Goal: Task Accomplishment & Management: Use online tool/utility

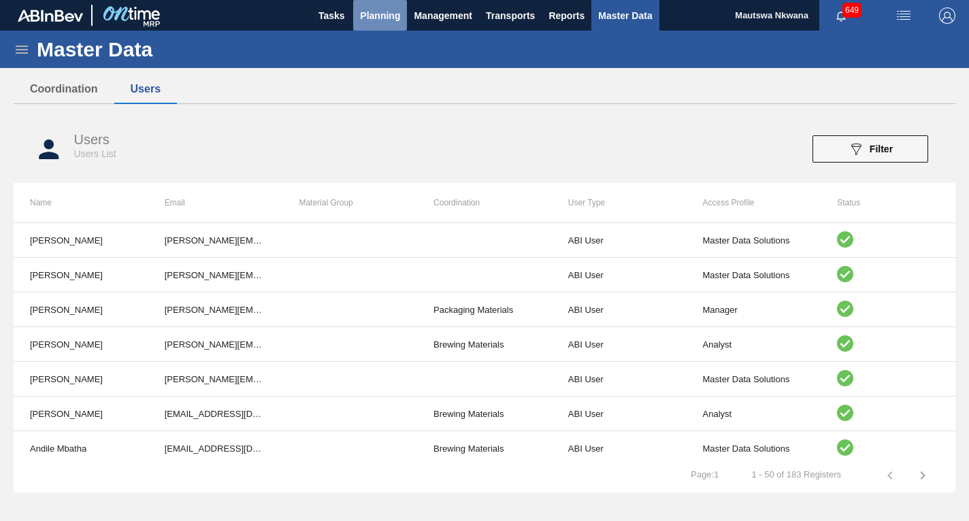
click at [378, 5] on button "Planning" at bounding box center [380, 15] width 54 height 31
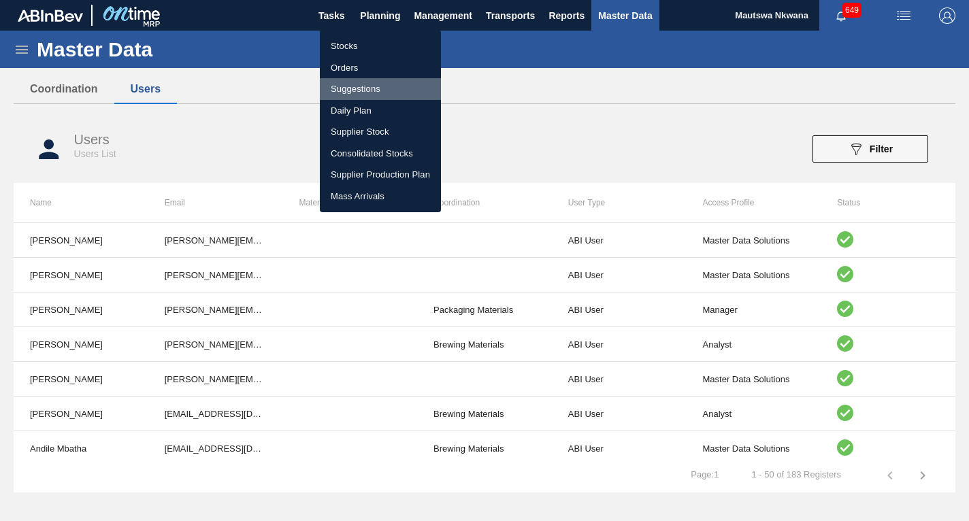
click at [352, 88] on li "Suggestions" at bounding box center [380, 89] width 121 height 22
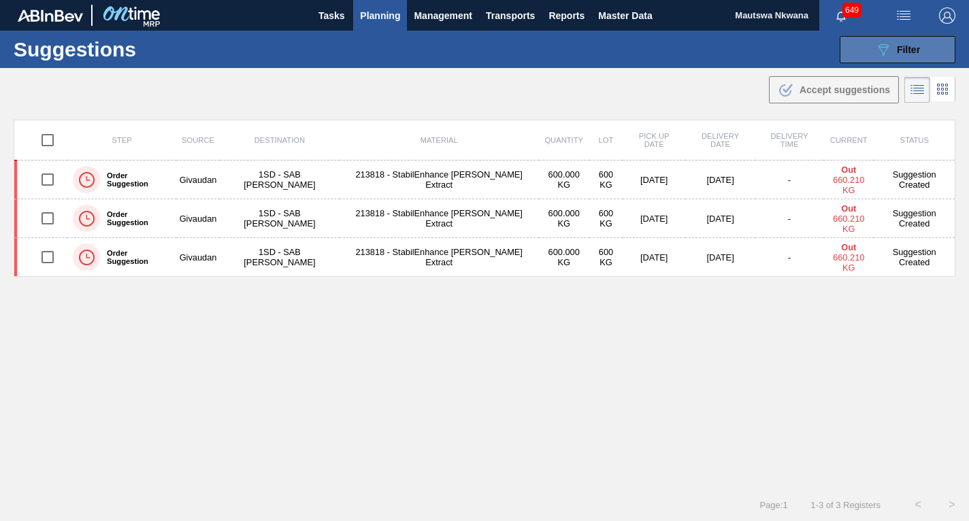
click at [898, 46] on span "Filter" at bounding box center [908, 49] width 23 height 11
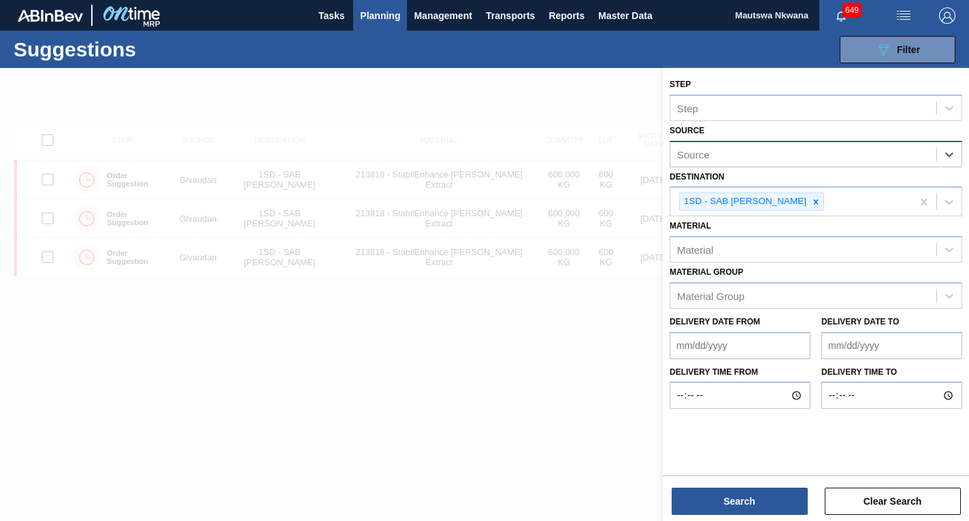
click at [837, 156] on div "Source" at bounding box center [803, 154] width 266 height 20
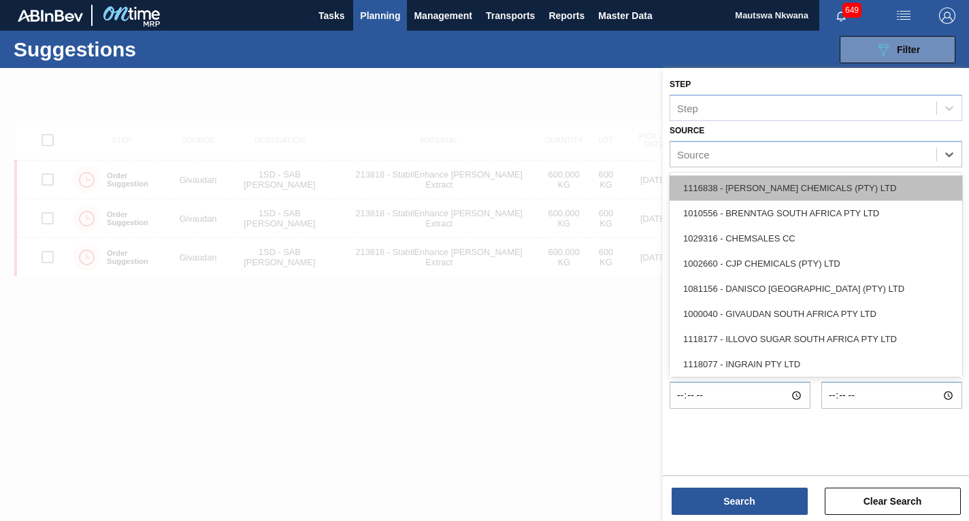
click at [769, 187] on div "1116838 - [PERSON_NAME] CHEMICALS (PTY) LTD" at bounding box center [816, 188] width 293 height 25
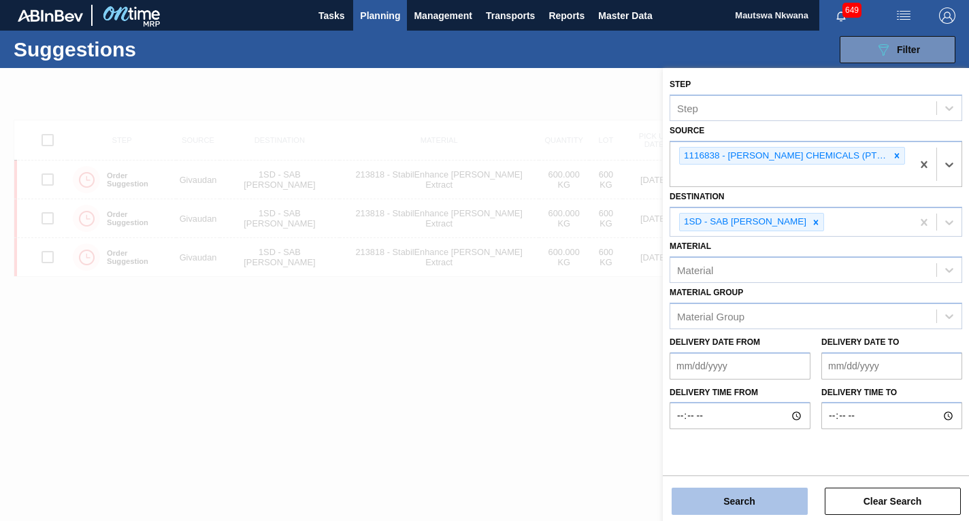
click at [752, 500] on button "Search" at bounding box center [740, 501] width 136 height 27
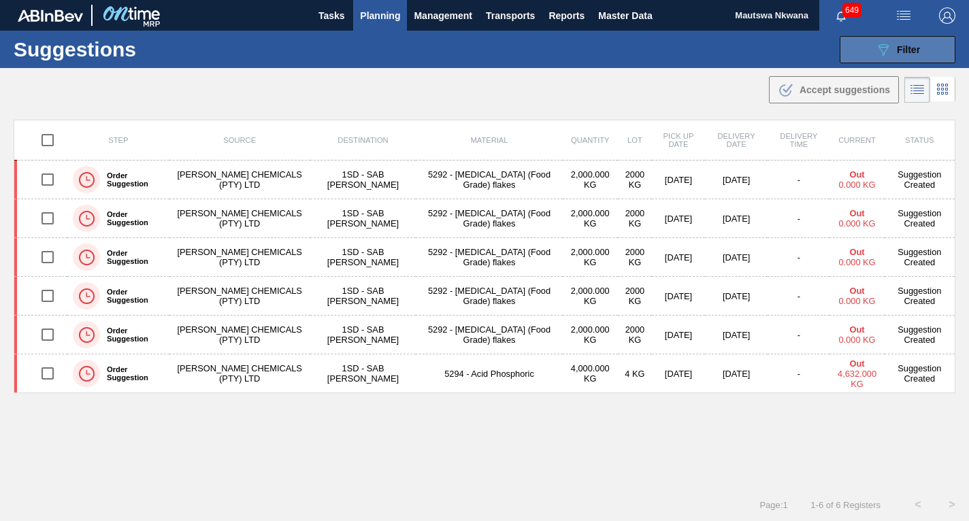
click at [894, 48] on div "089F7B8B-B2A5-4AFE-B5C0-19BA573D28AC Filter" at bounding box center [897, 50] width 45 height 16
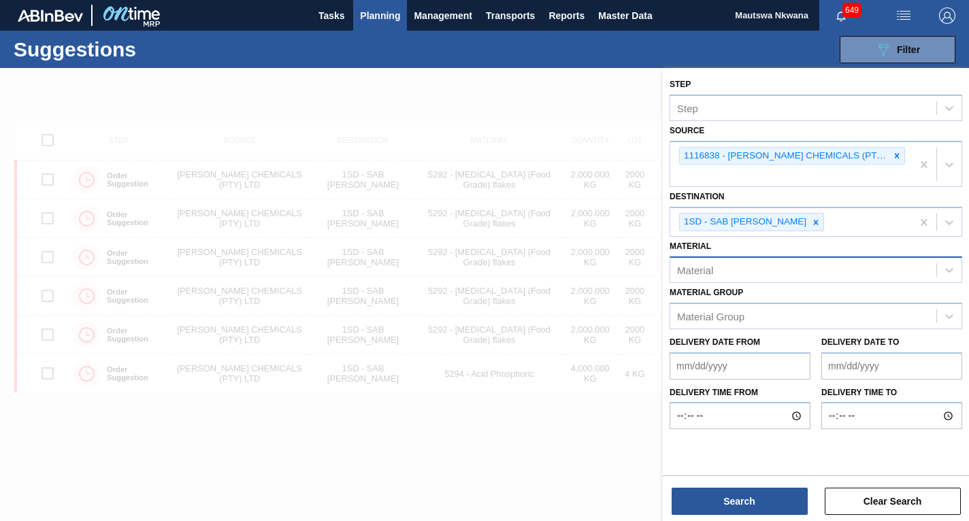
click at [758, 260] on div "Material" at bounding box center [803, 270] width 266 height 20
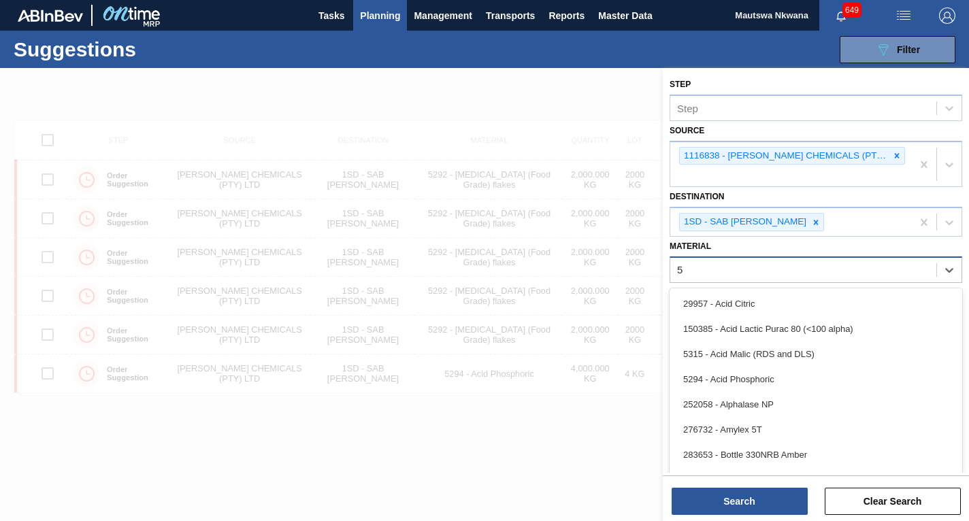
type input "52"
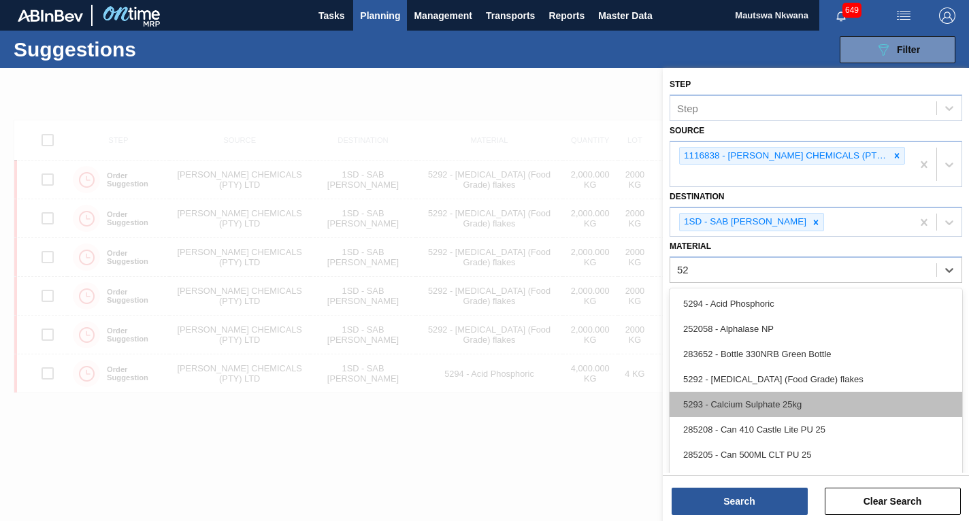
click at [749, 392] on div "5293 - Calcium Sulphate 25kg" at bounding box center [816, 404] width 293 height 25
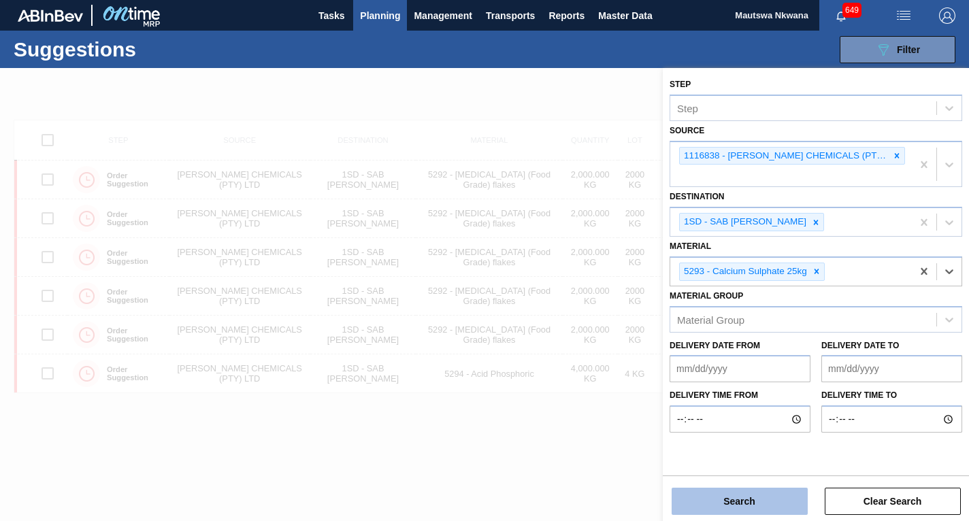
click at [755, 501] on button "Search" at bounding box center [740, 501] width 136 height 27
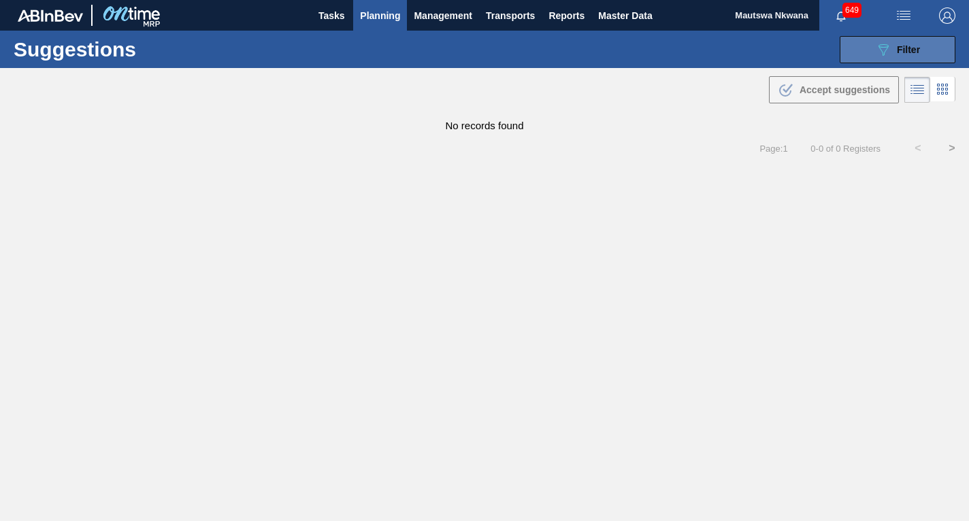
click at [898, 42] on div "089F7B8B-B2A5-4AFE-B5C0-19BA573D28AC Filter" at bounding box center [897, 50] width 45 height 16
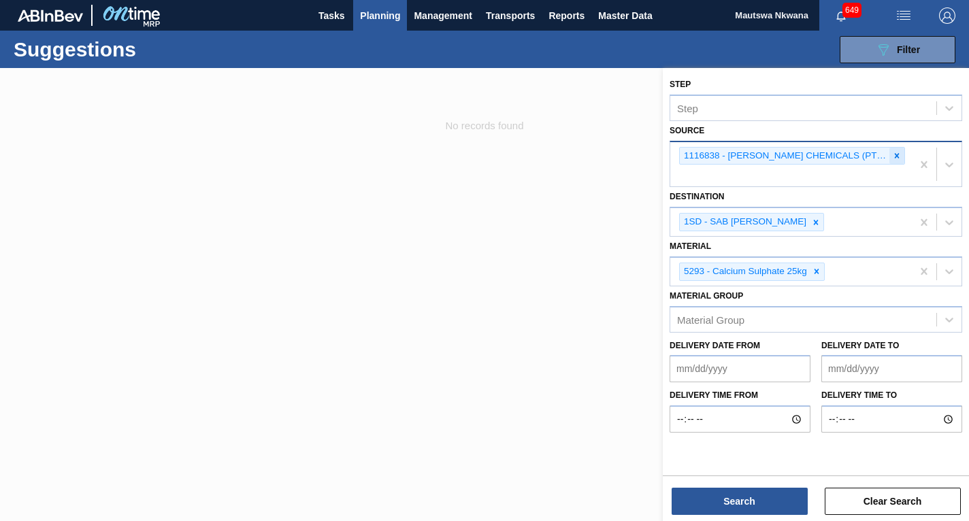
click at [895, 155] on icon at bounding box center [897, 155] width 5 height 5
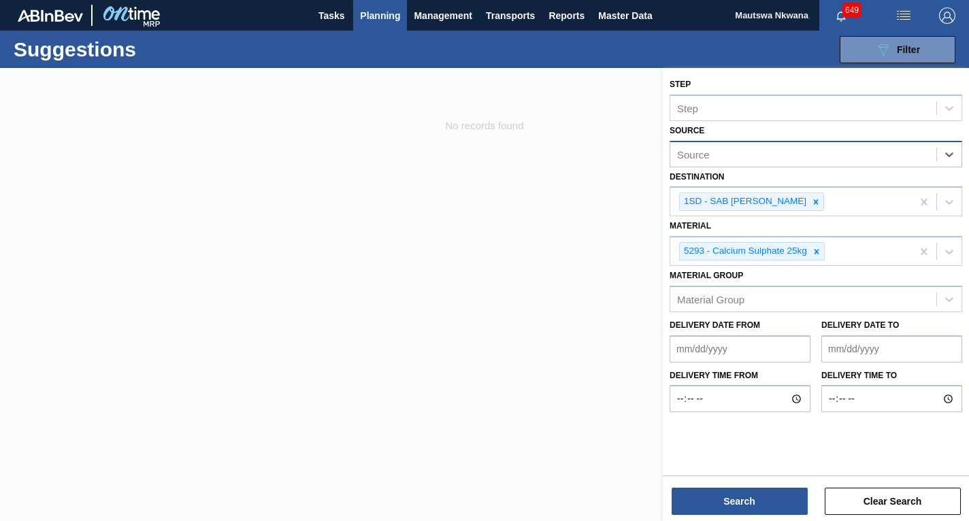
click at [792, 151] on div "Source" at bounding box center [803, 154] width 266 height 20
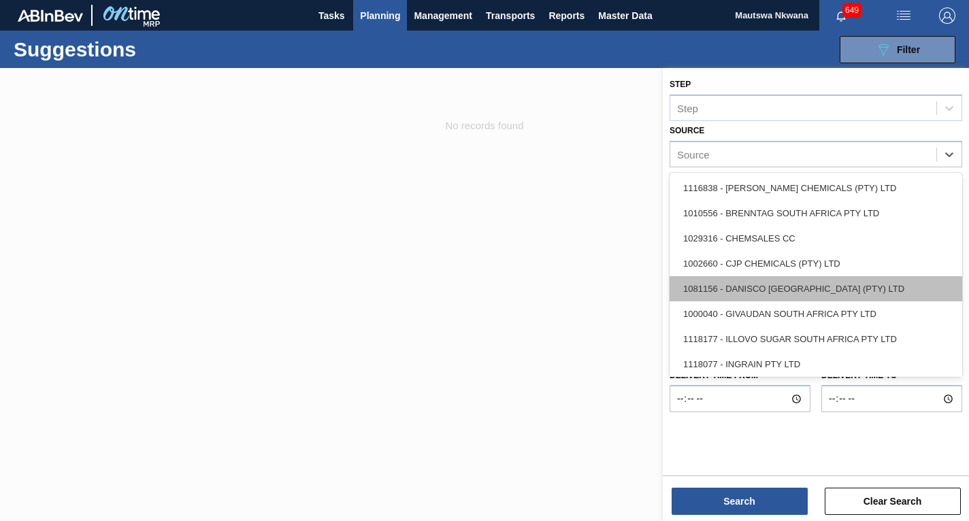
click at [764, 289] on div "1081156 - DANISCO [GEOGRAPHIC_DATA] (PTY) LTD" at bounding box center [816, 288] width 293 height 25
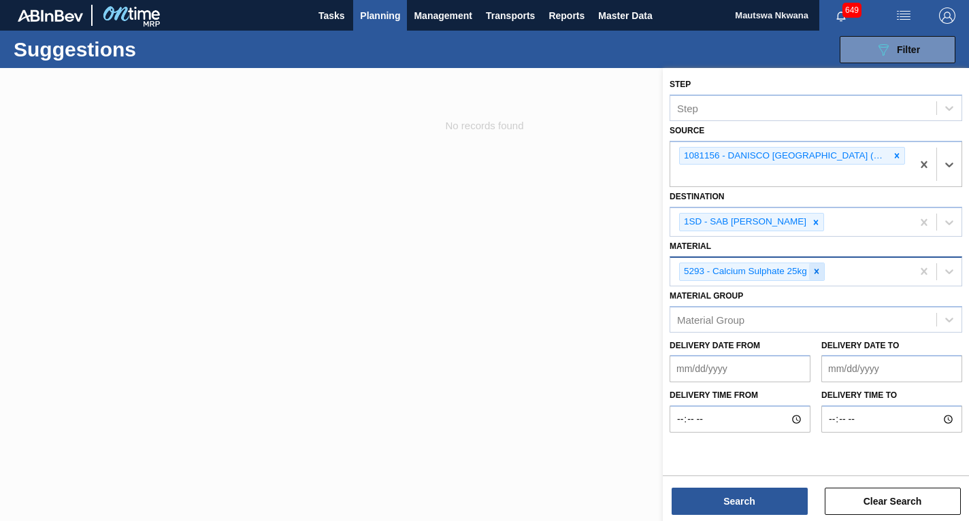
click at [813, 270] on icon at bounding box center [817, 272] width 10 height 10
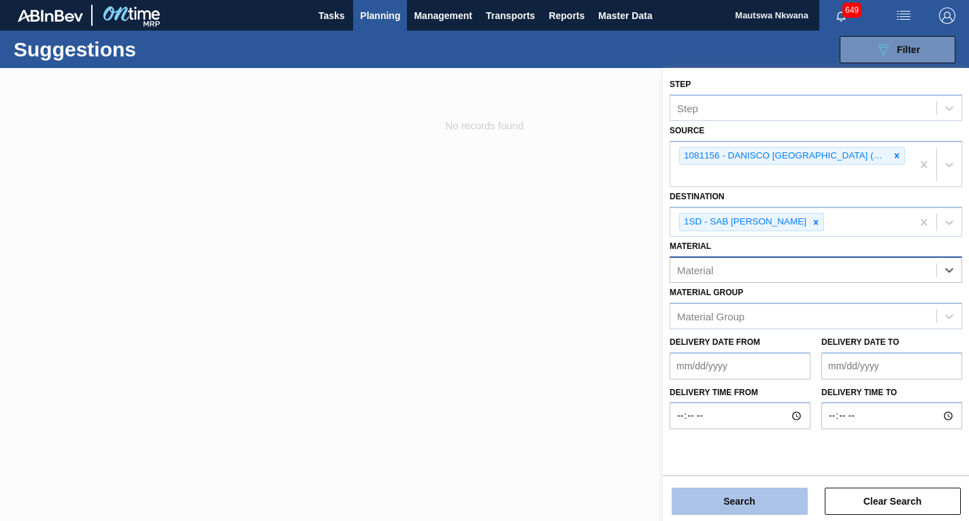
click at [767, 504] on button "Search" at bounding box center [740, 501] width 136 height 27
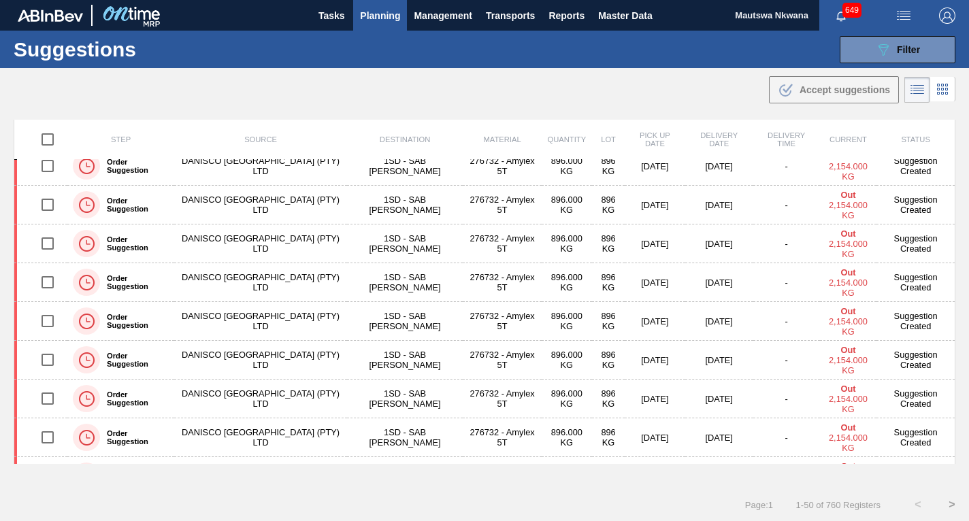
scroll to position [1636, 0]
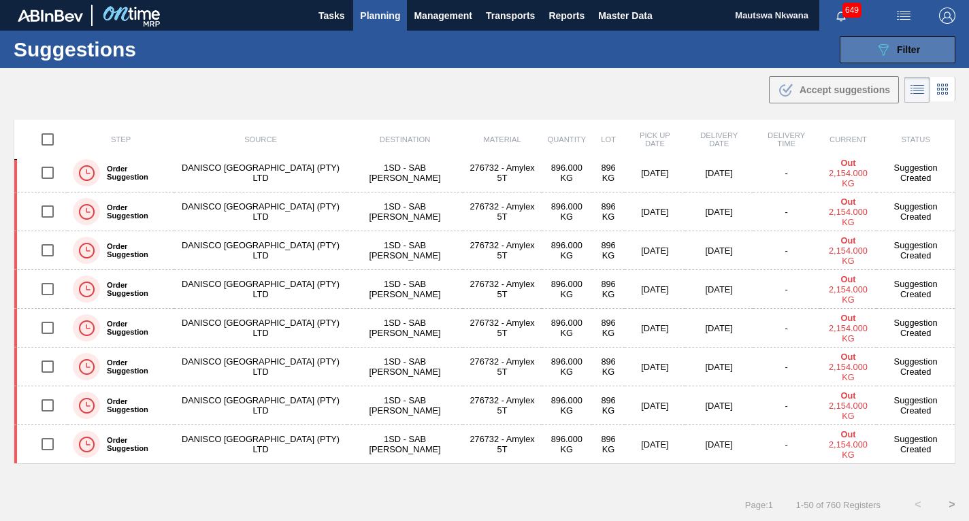
click at [897, 46] on span "Filter" at bounding box center [908, 49] width 23 height 11
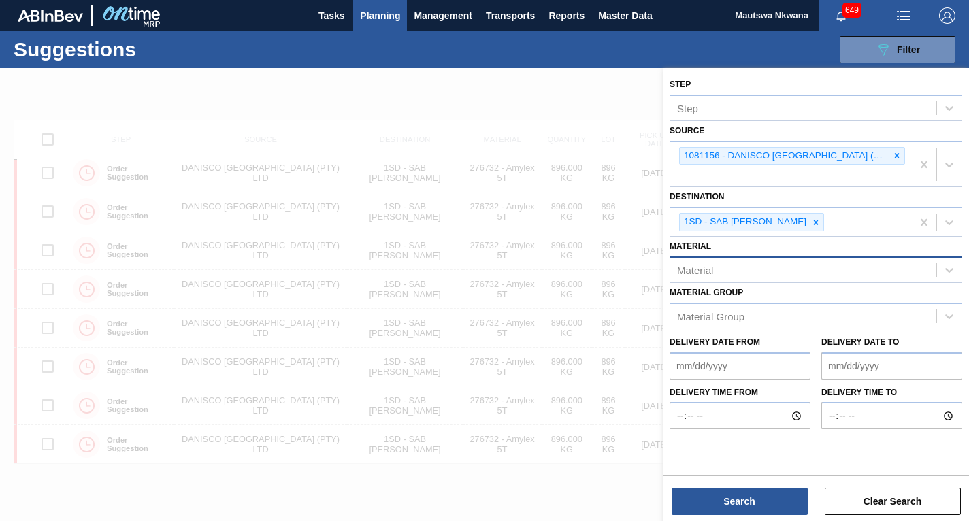
click at [735, 271] on div "Material" at bounding box center [803, 270] width 266 height 20
type input "252058"
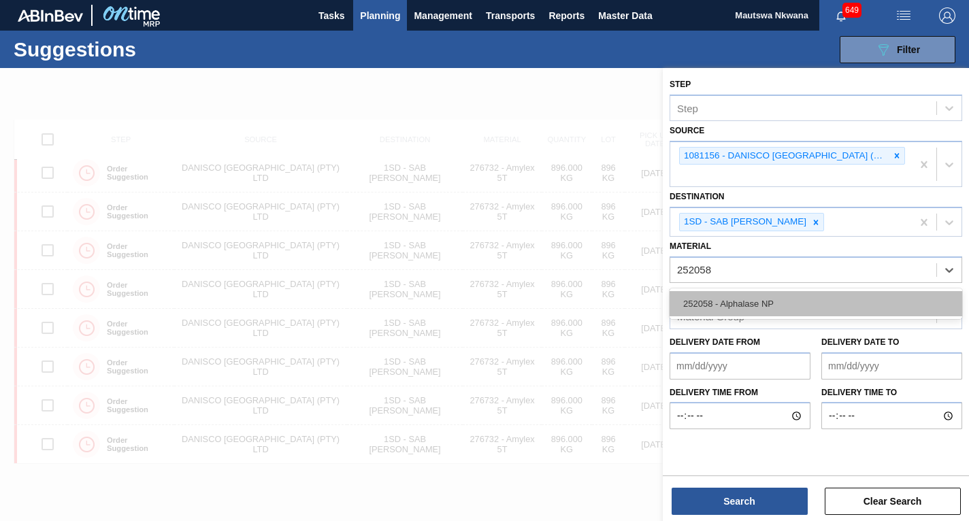
click at [757, 300] on div "252058 - Alphalase NP" at bounding box center [816, 303] width 293 height 25
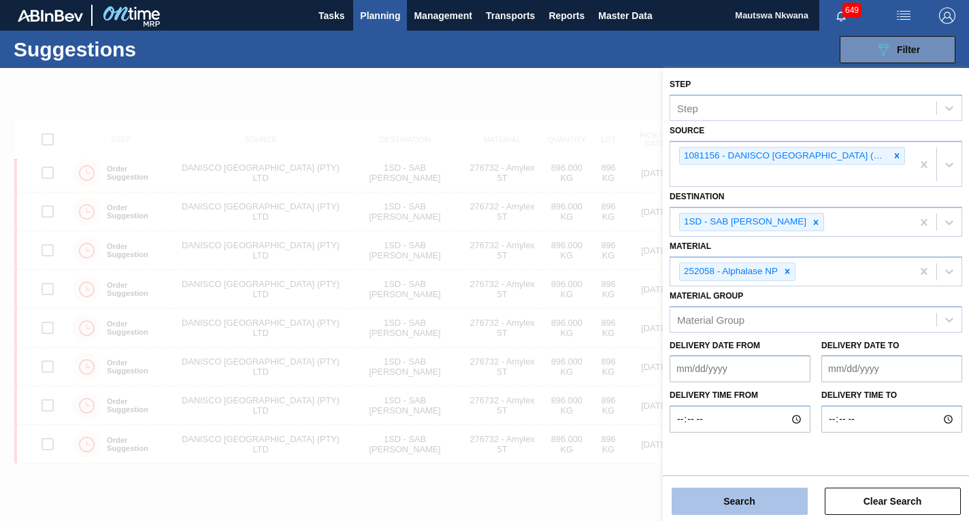
click at [756, 503] on button "Search" at bounding box center [740, 501] width 136 height 27
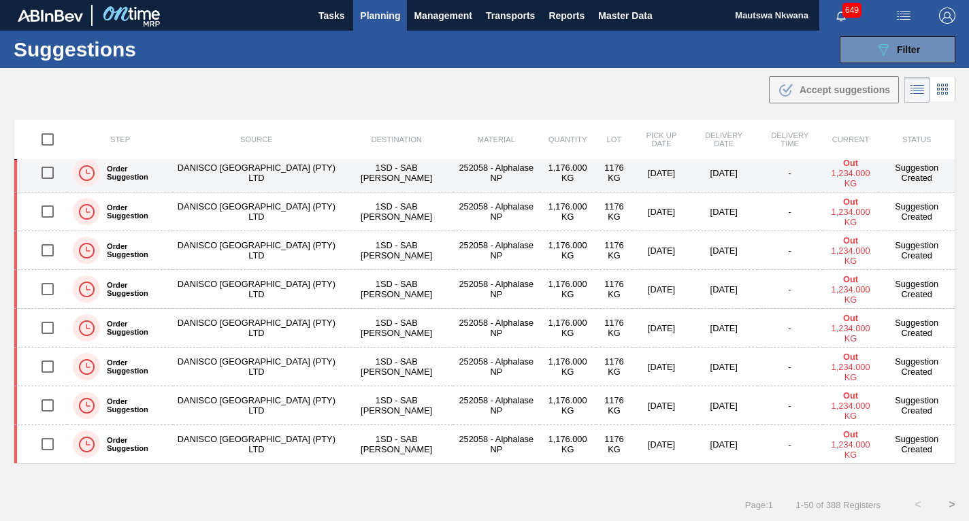
click at [44, 174] on input "checkbox" at bounding box center [47, 173] width 29 height 29
checkbox input "true"
click at [255, 165] on td "DANISCO [GEOGRAPHIC_DATA] (PTY) LTD" at bounding box center [256, 173] width 167 height 39
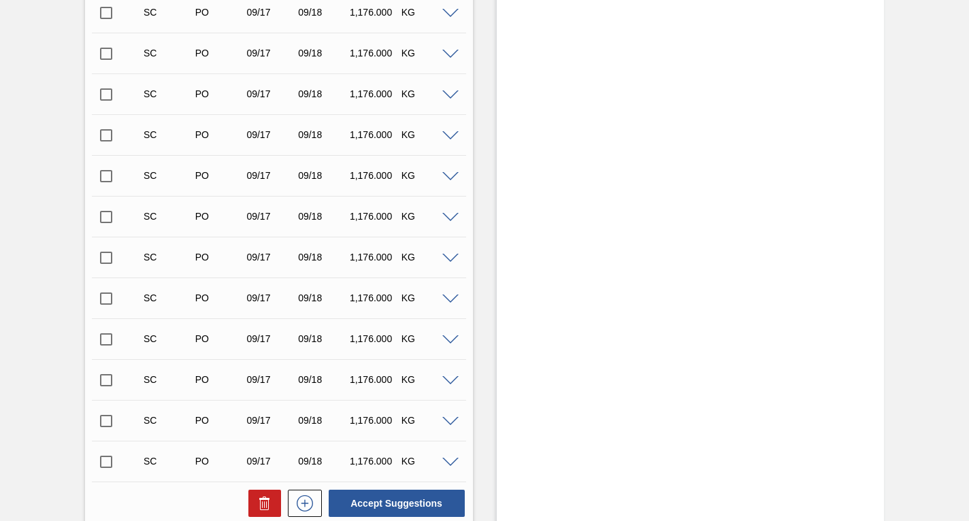
scroll to position [15815, 0]
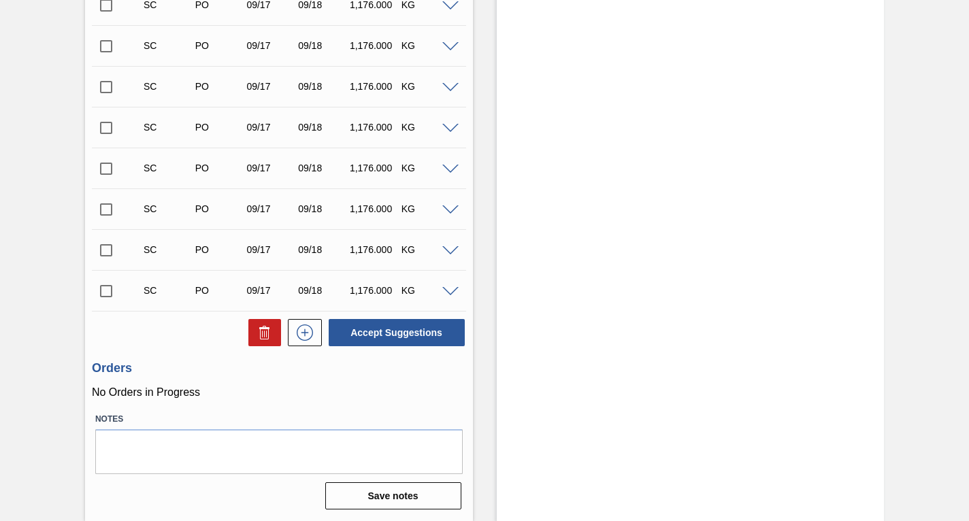
click at [107, 289] on input "checkbox" at bounding box center [106, 291] width 29 height 29
click at [447, 291] on span at bounding box center [450, 292] width 16 height 10
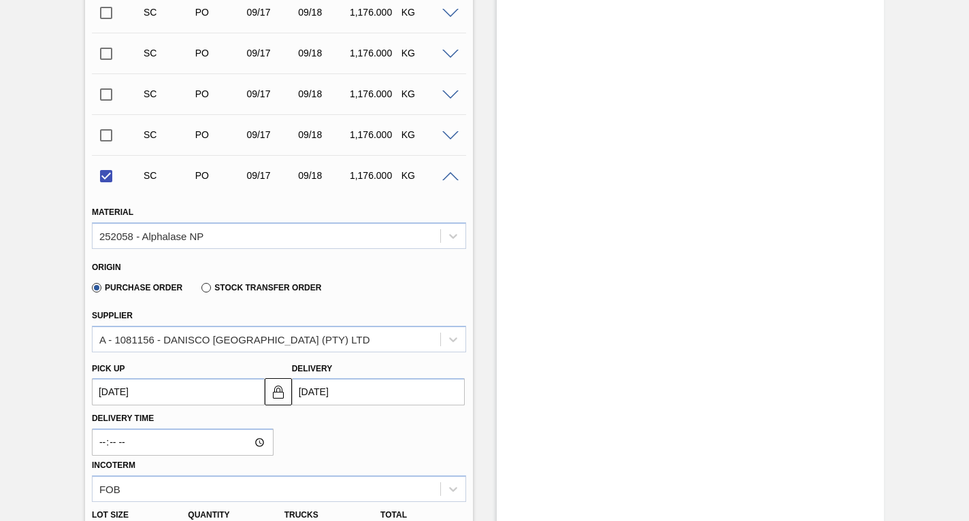
scroll to position [16019, 0]
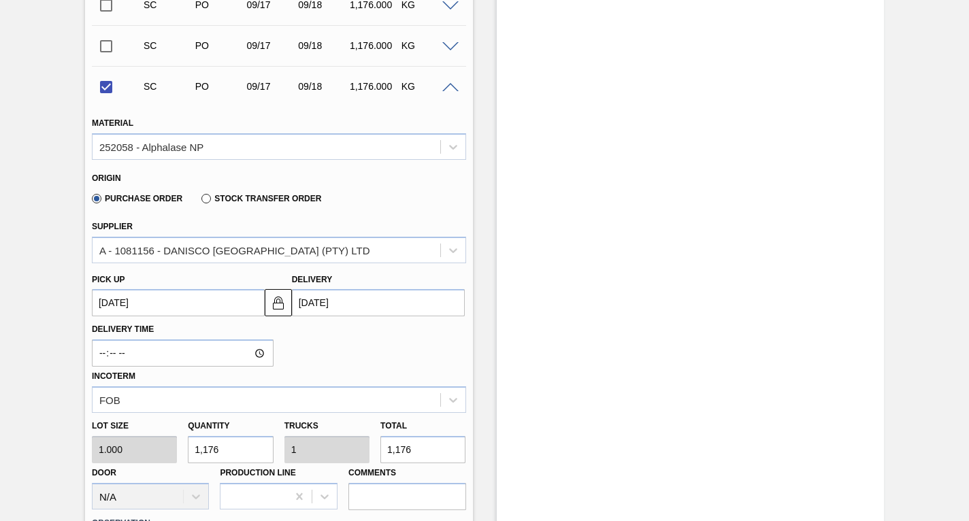
click at [162, 309] on up3247858616 "[DATE]" at bounding box center [178, 302] width 173 height 27
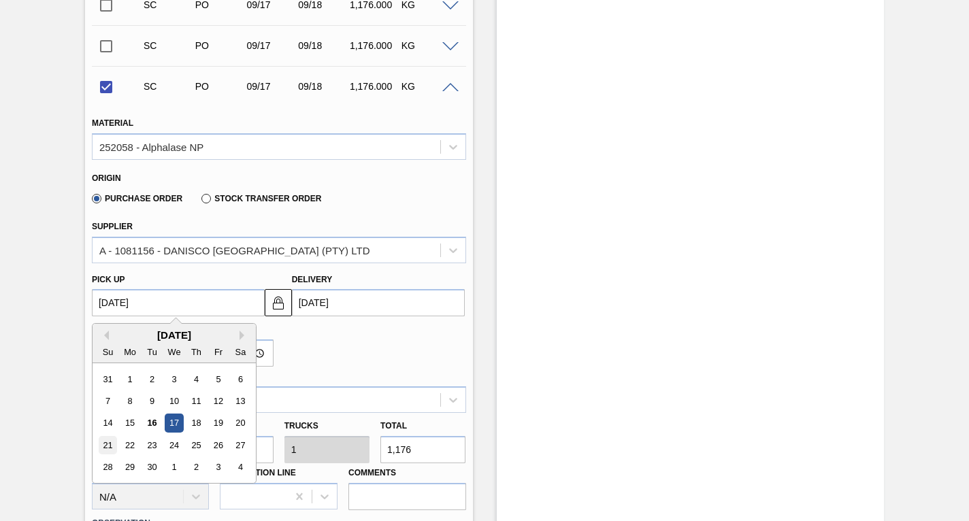
click at [109, 444] on div "21" at bounding box center [108, 445] width 18 height 18
checkbox input "false"
type up3247858616 "[DATE]"
type input "[DATE]"
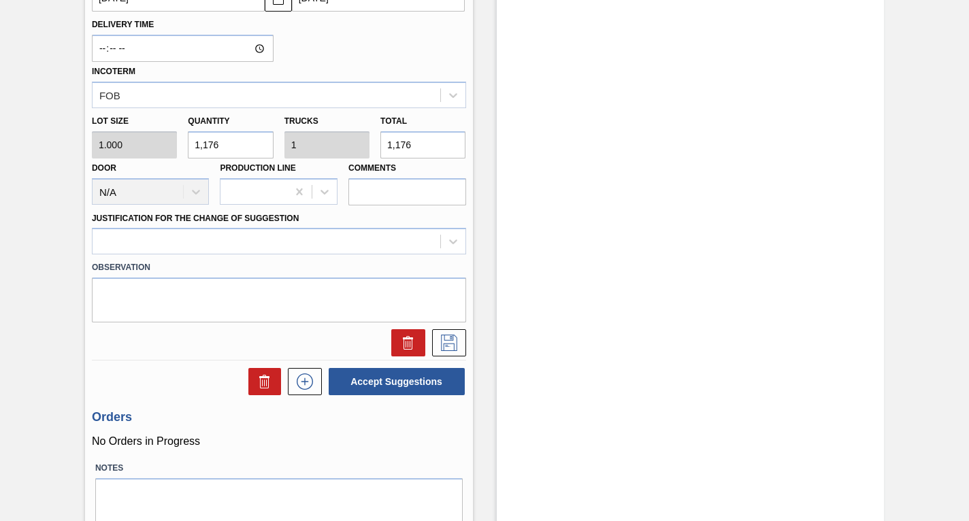
scroll to position [16359, 0]
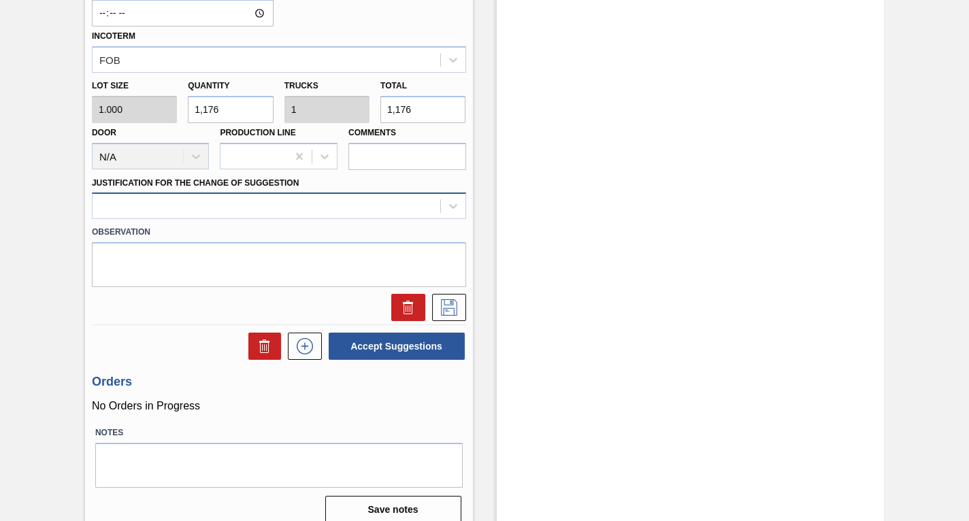
click at [118, 203] on div at bounding box center [267, 207] width 348 height 20
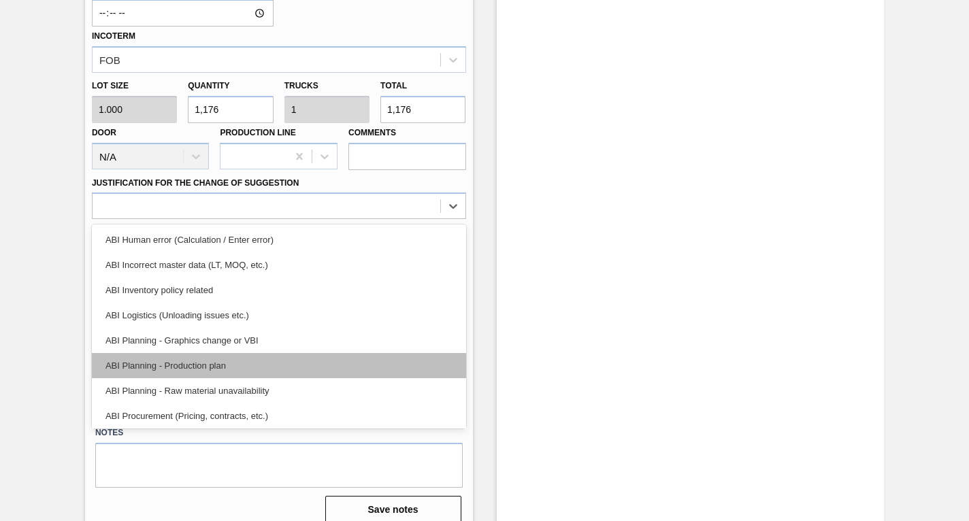
click at [148, 364] on div "ABI Planning - Production plan" at bounding box center [279, 365] width 374 height 25
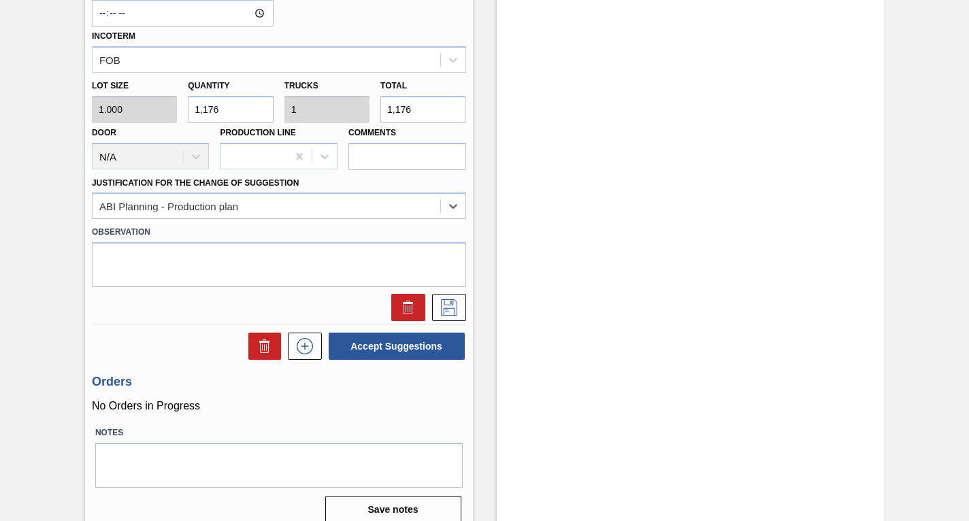
scroll to position [16291, 0]
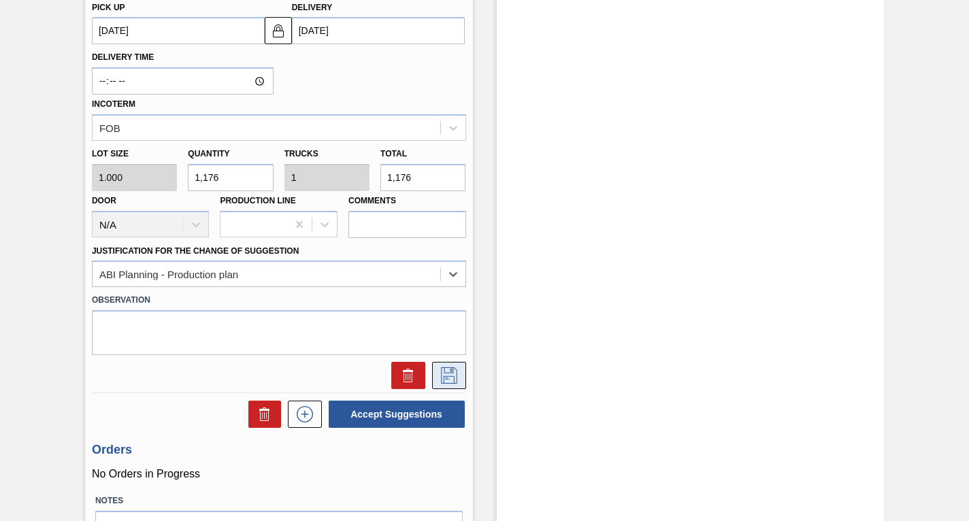
click at [444, 376] on icon at bounding box center [449, 376] width 16 height 16
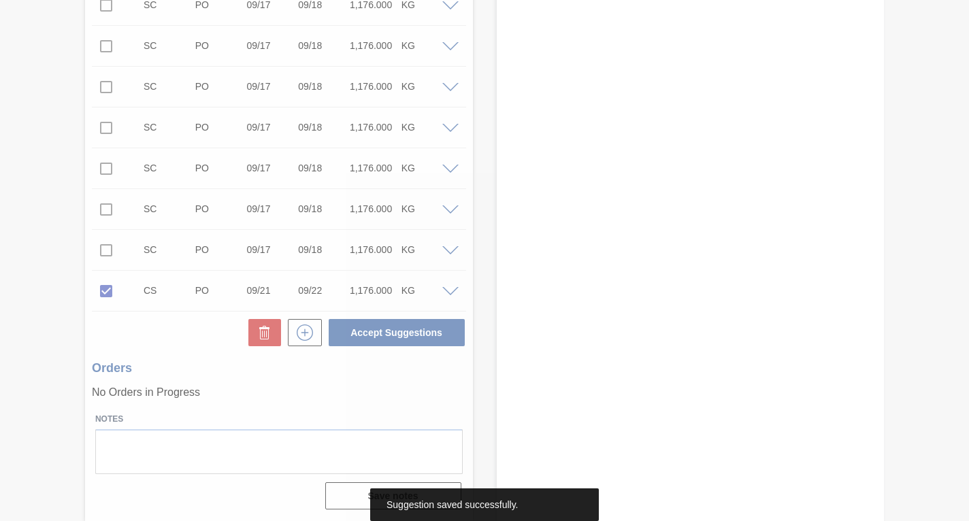
scroll to position [15815, 0]
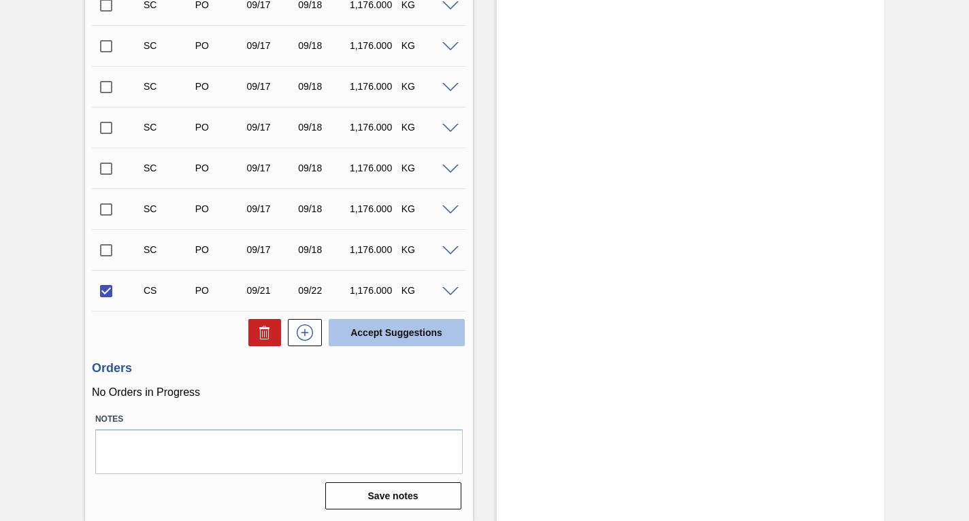
click at [373, 329] on button "Accept Suggestions" at bounding box center [397, 332] width 136 height 27
checkbox input "false"
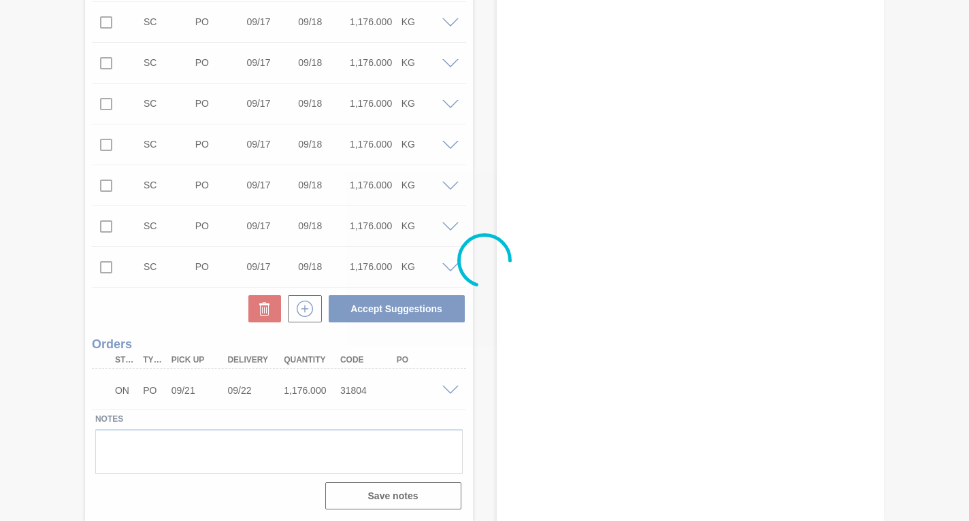
scroll to position [15798, 0]
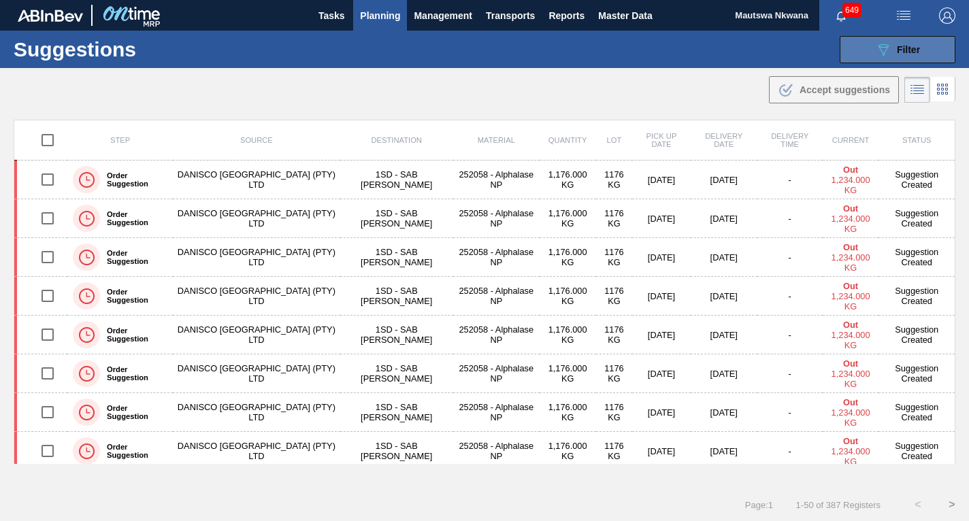
click at [907, 46] on span "Filter" at bounding box center [908, 49] width 23 height 11
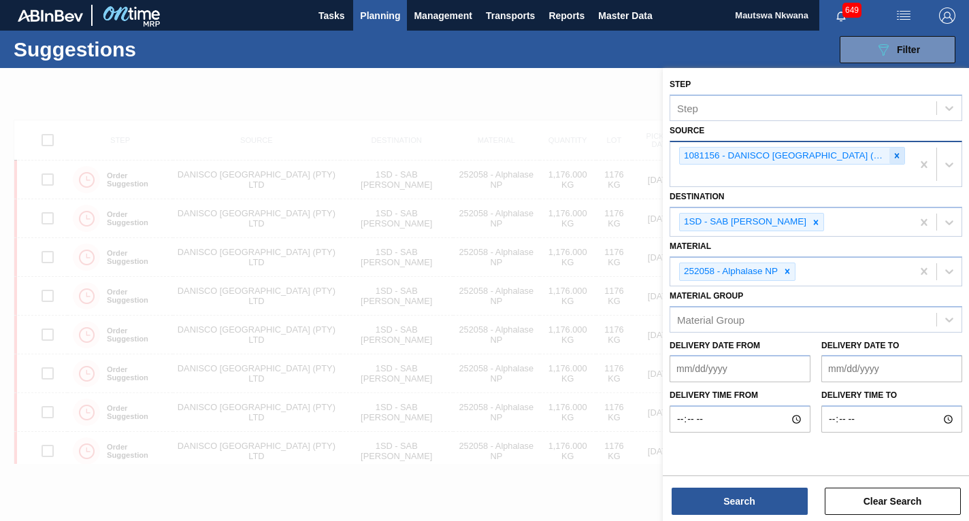
click at [895, 154] on icon at bounding box center [897, 155] width 5 height 5
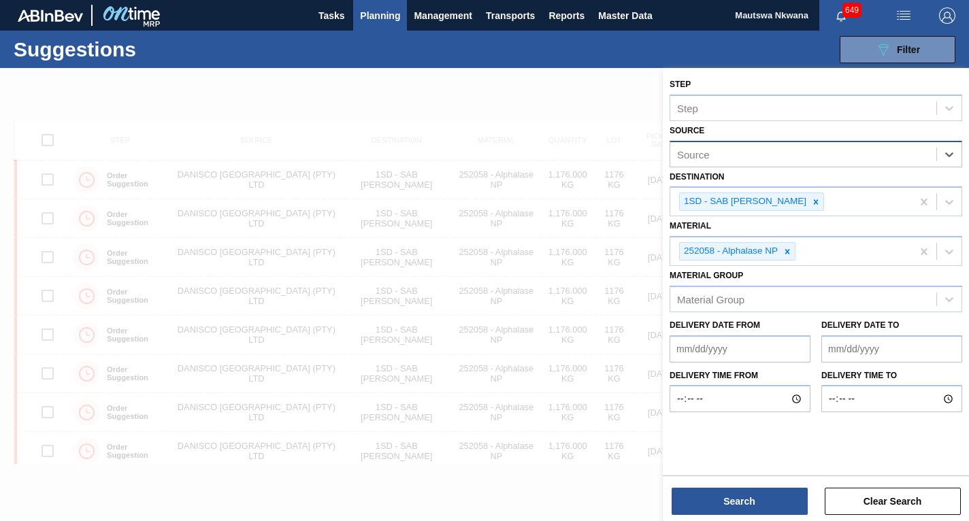
click at [724, 155] on div "Source" at bounding box center [803, 154] width 266 height 20
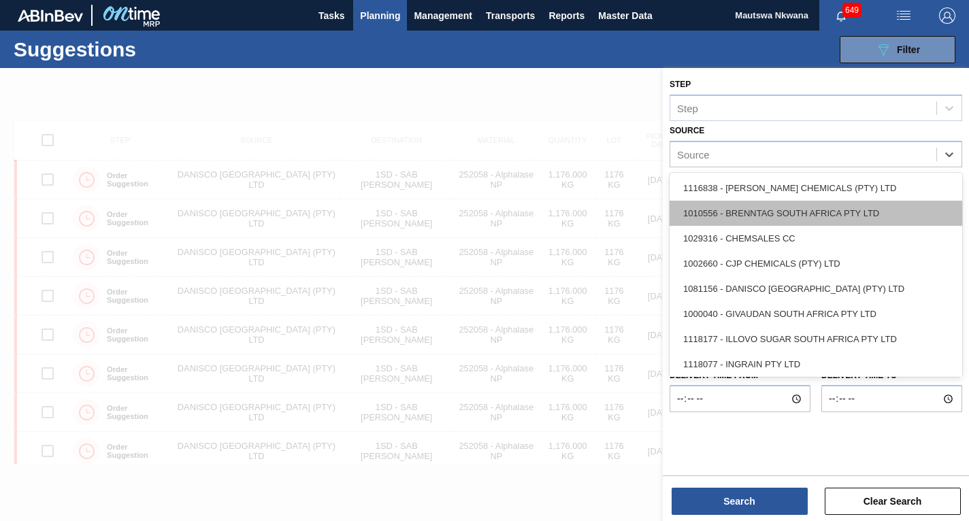
click at [742, 217] on div "1010556 - BRENNTAG SOUTH AFRICA PTY LTD" at bounding box center [816, 213] width 293 height 25
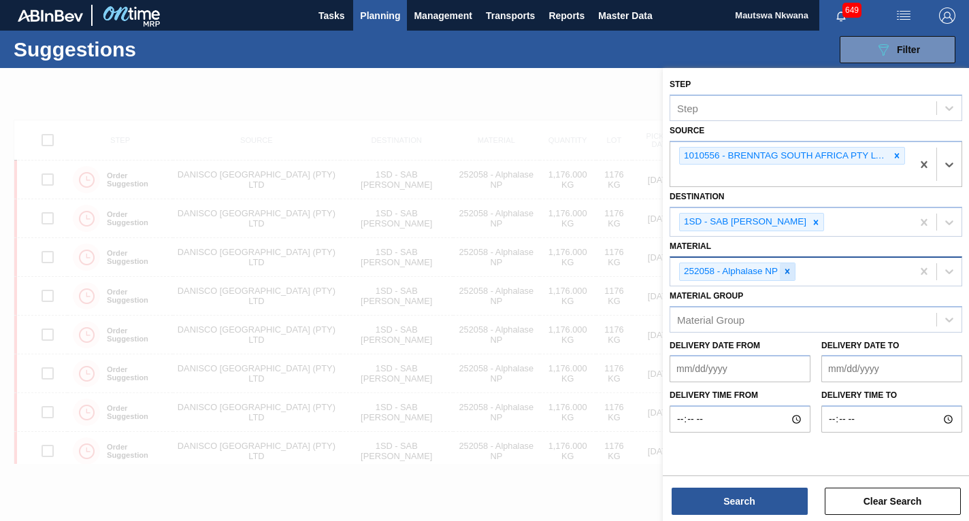
click at [786, 270] on icon at bounding box center [788, 272] width 5 height 5
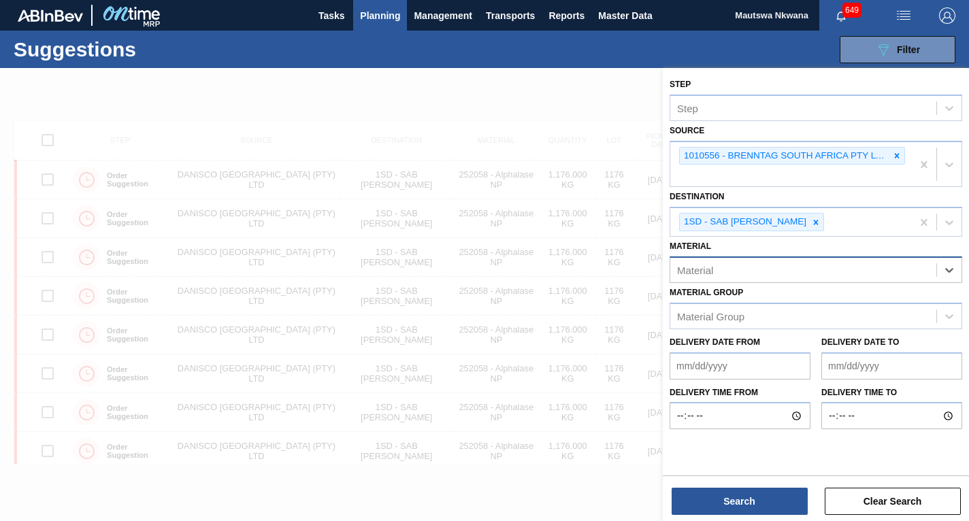
click at [724, 269] on div "Material" at bounding box center [803, 270] width 266 height 20
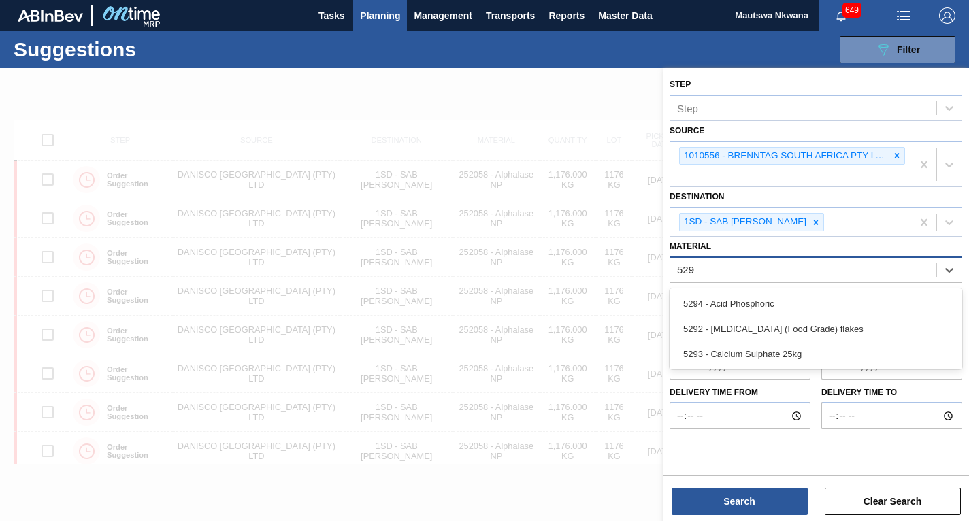
type input "5293"
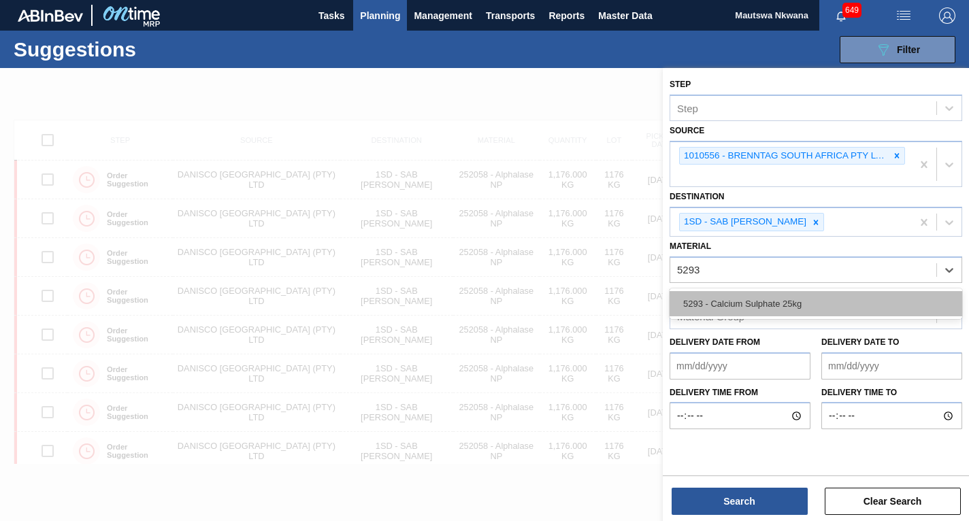
click at [762, 297] on div "5293 - Calcium Sulphate 25kg" at bounding box center [816, 303] width 293 height 25
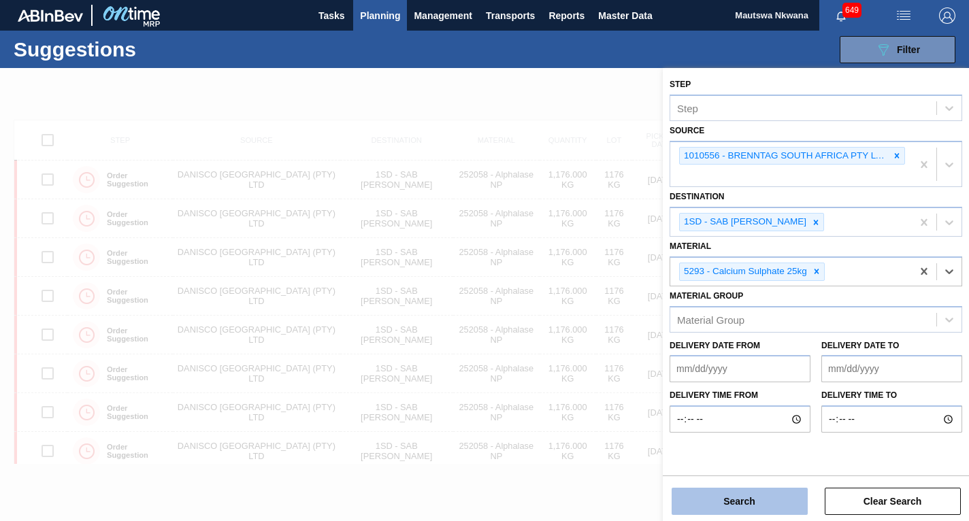
click at [737, 498] on button "Search" at bounding box center [740, 501] width 136 height 27
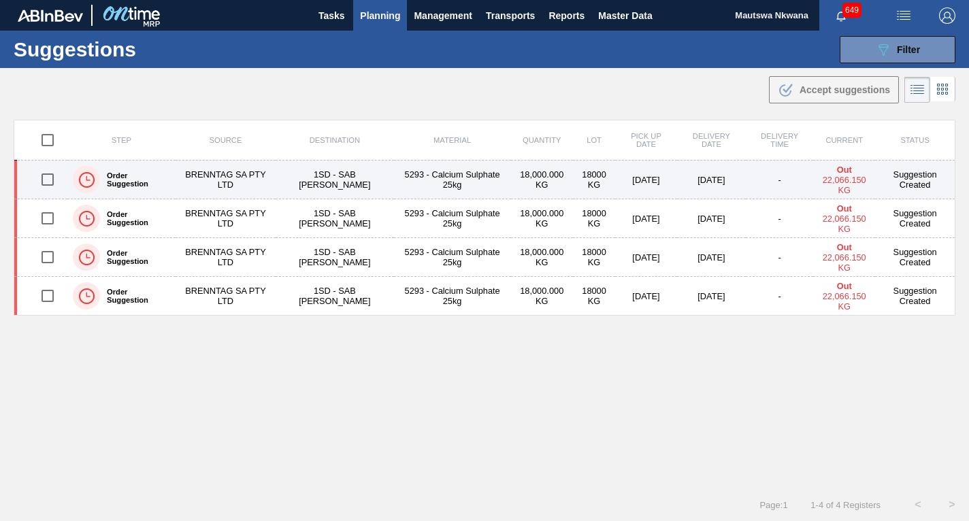
click at [45, 180] on input "checkbox" at bounding box center [47, 179] width 29 height 29
checkbox input "true"
click at [442, 176] on td "5293 - Calcium Sulphate 25kg" at bounding box center [452, 180] width 117 height 39
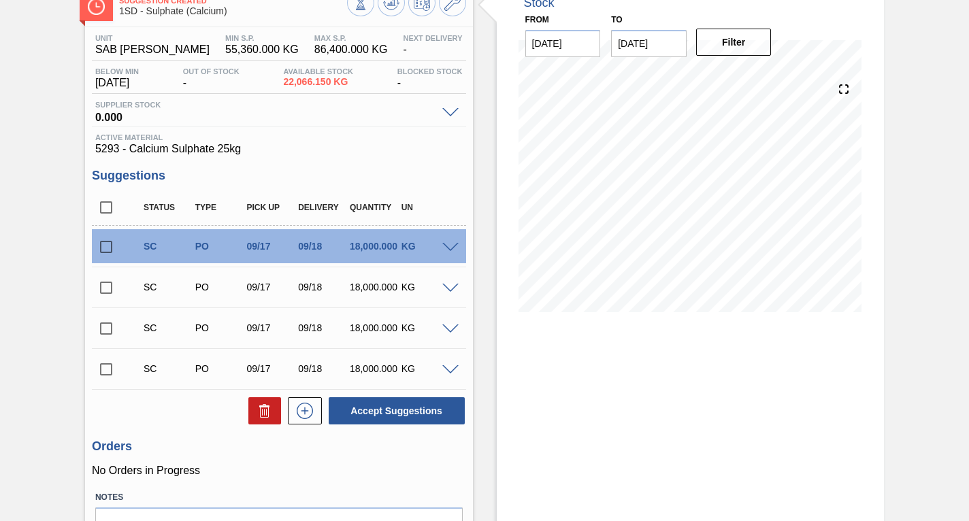
scroll to position [136, 0]
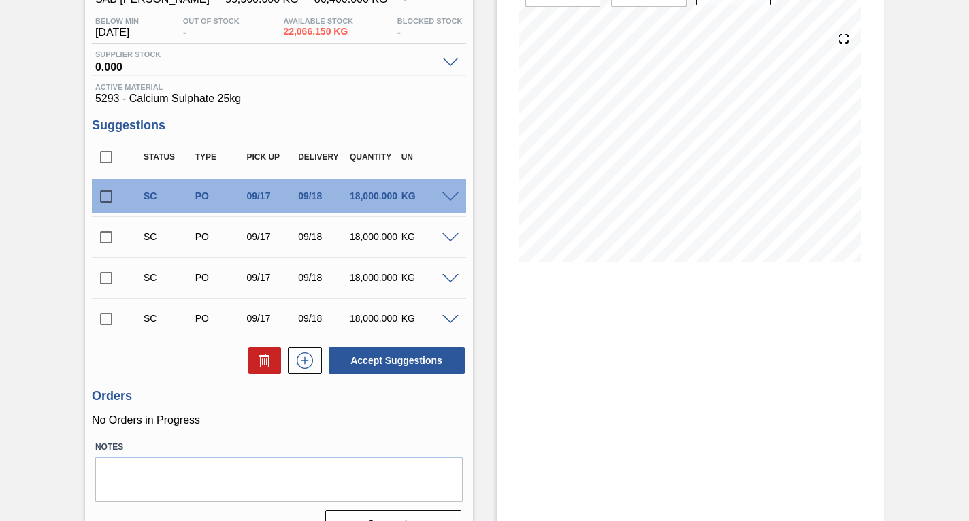
click at [105, 318] on input "checkbox" at bounding box center [106, 319] width 29 height 29
click at [447, 319] on span at bounding box center [450, 320] width 16 height 10
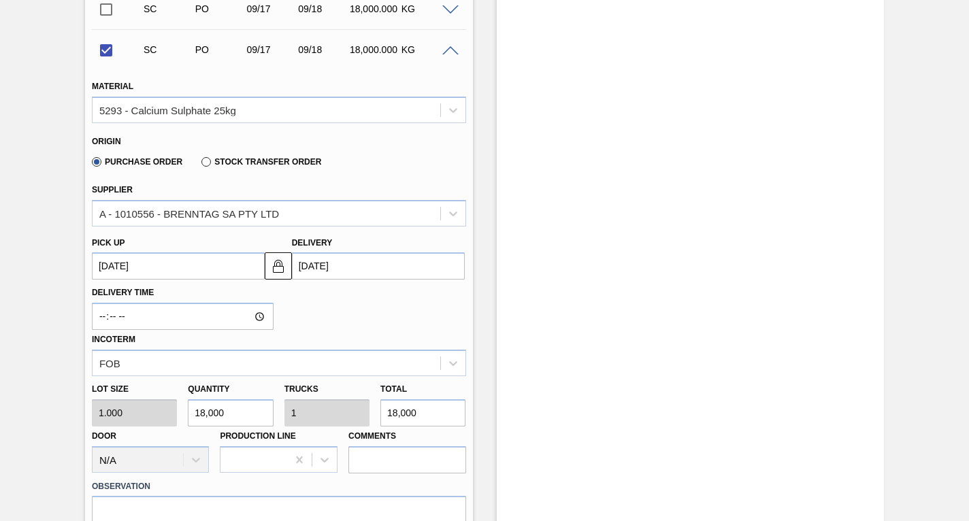
scroll to position [476, 0]
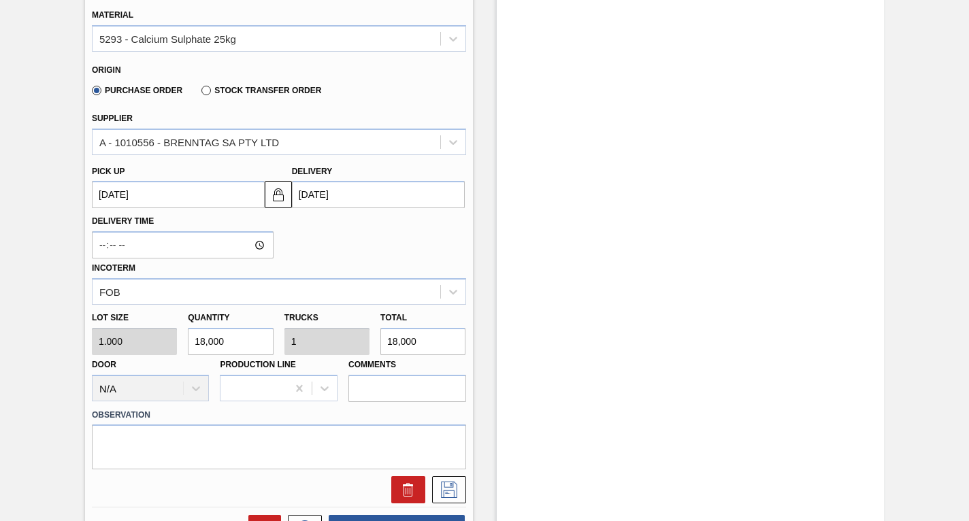
click at [204, 197] on up3247814238 "[DATE]" at bounding box center [178, 194] width 173 height 27
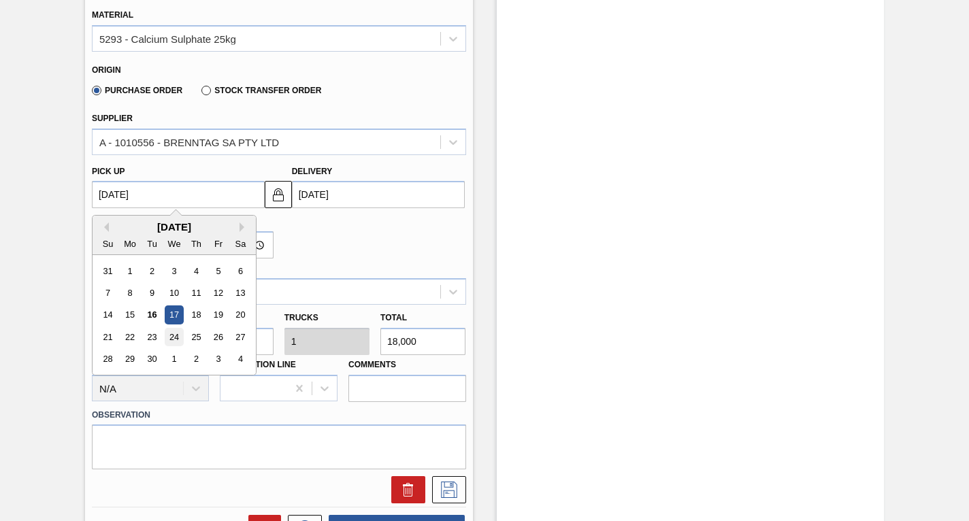
click at [174, 338] on div "24" at bounding box center [174, 337] width 18 height 18
checkbox input "false"
type up3247814238 "[DATE]"
type input "[DATE]"
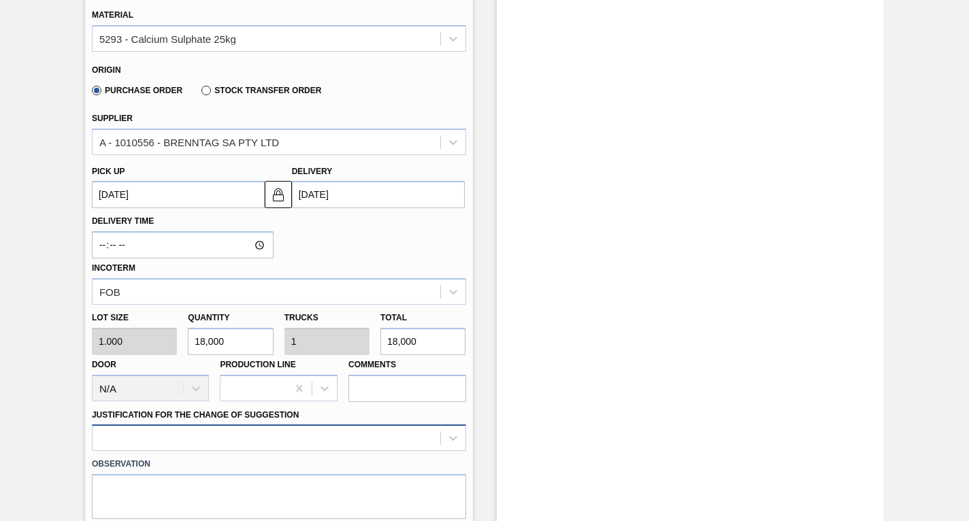
click at [303, 438] on div at bounding box center [279, 438] width 374 height 27
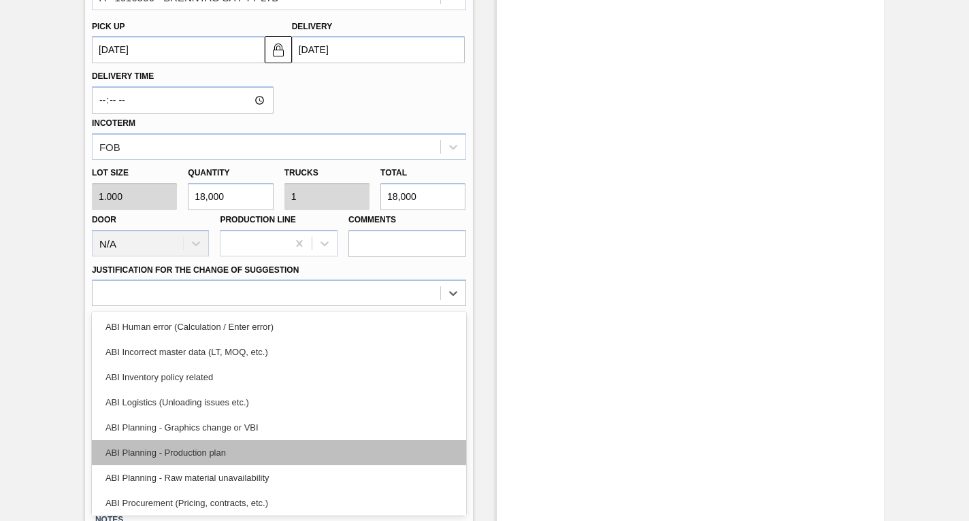
click at [170, 454] on div "ABI Planning - Production plan" at bounding box center [279, 452] width 374 height 25
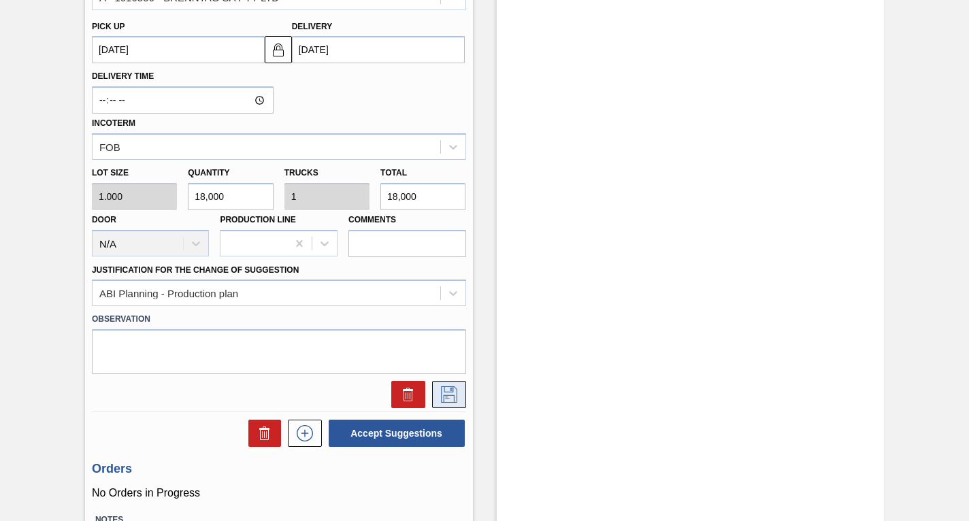
click at [442, 393] on icon at bounding box center [449, 395] width 22 height 16
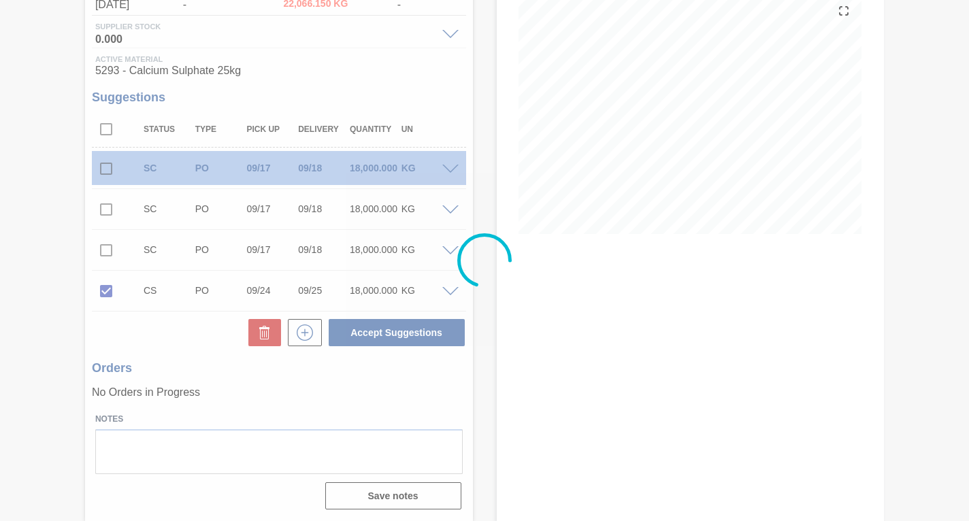
scroll to position [164, 0]
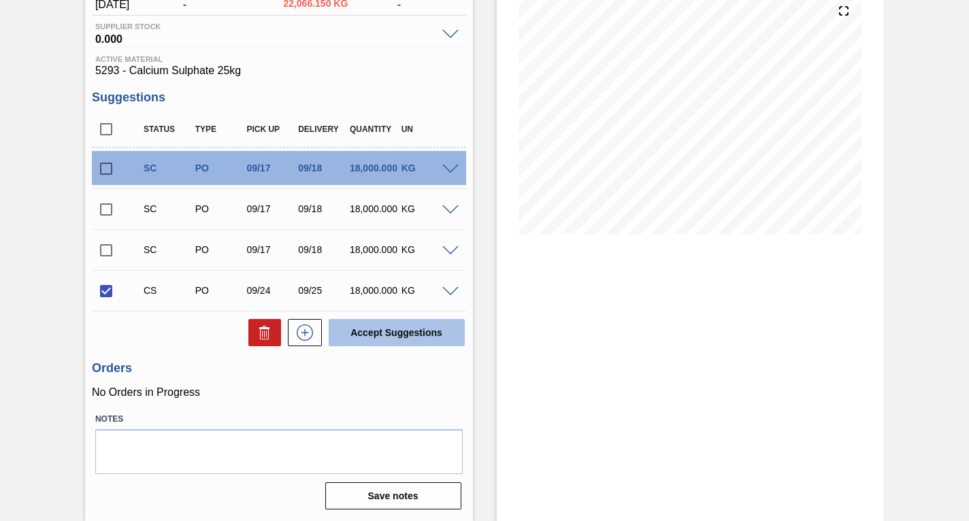
click at [380, 327] on button "Accept Suggestions" at bounding box center [397, 332] width 136 height 27
checkbox input "false"
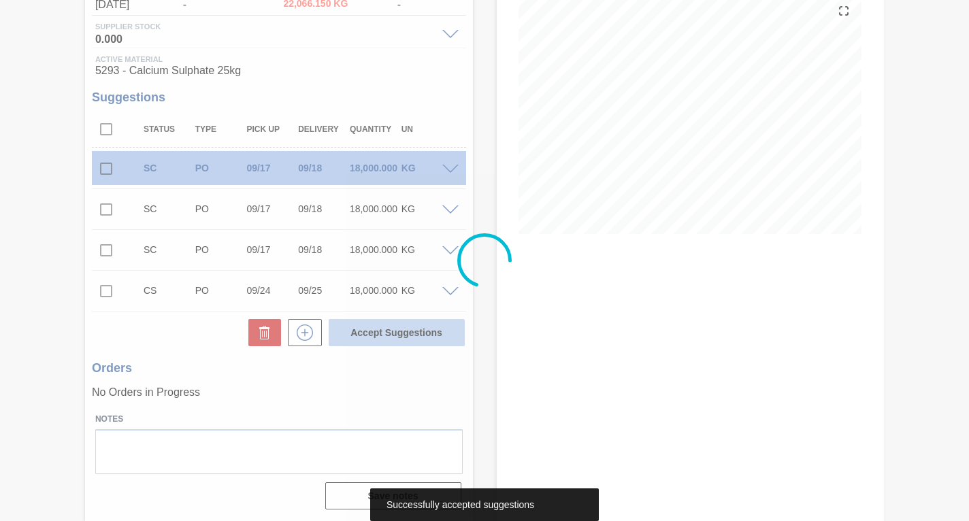
scroll to position [147, 0]
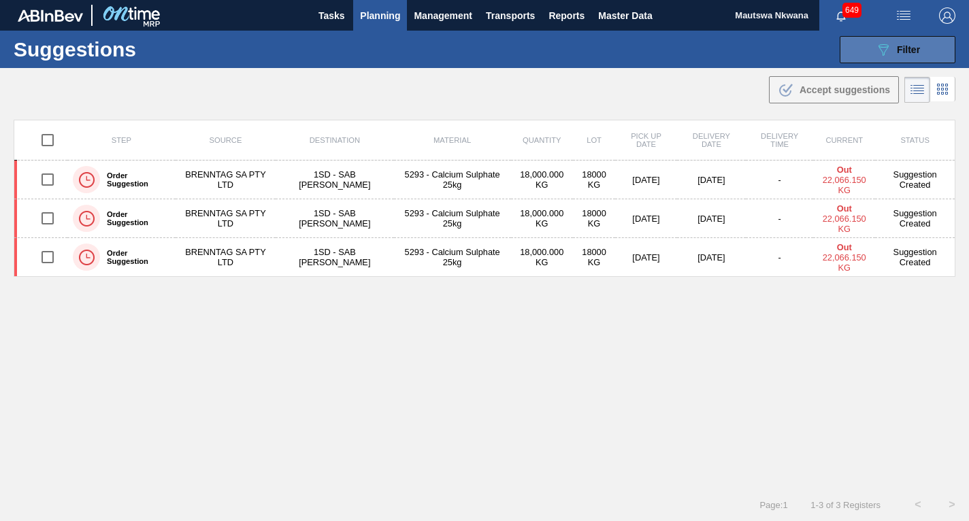
click at [892, 50] on div "089F7B8B-B2A5-4AFE-B5C0-19BA573D28AC Filter" at bounding box center [897, 50] width 45 height 16
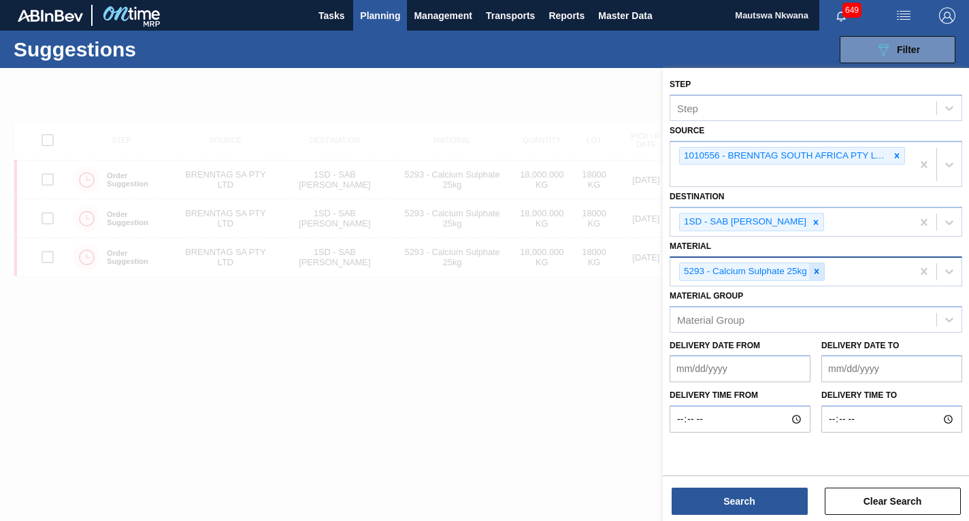
click at [815, 272] on icon at bounding box center [817, 272] width 10 height 10
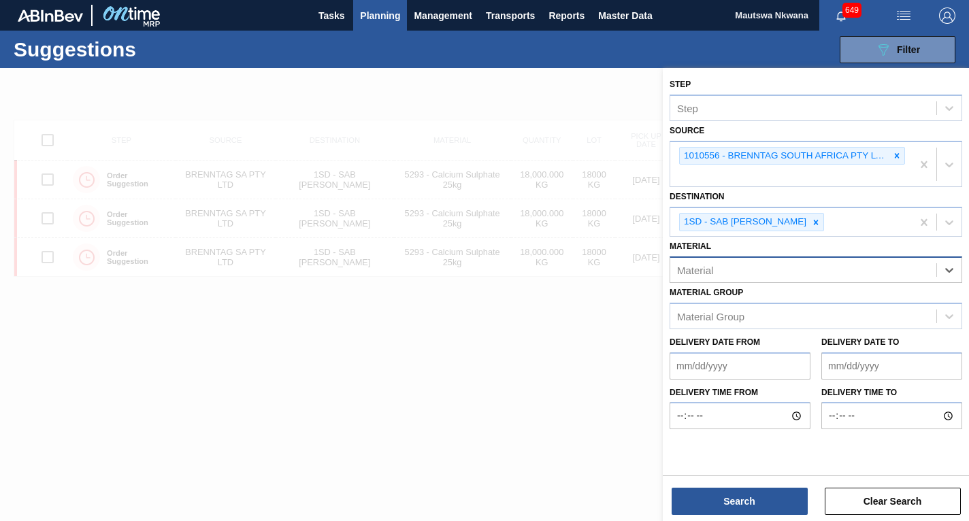
click at [802, 272] on div "Material" at bounding box center [803, 270] width 266 height 20
type input "78740"
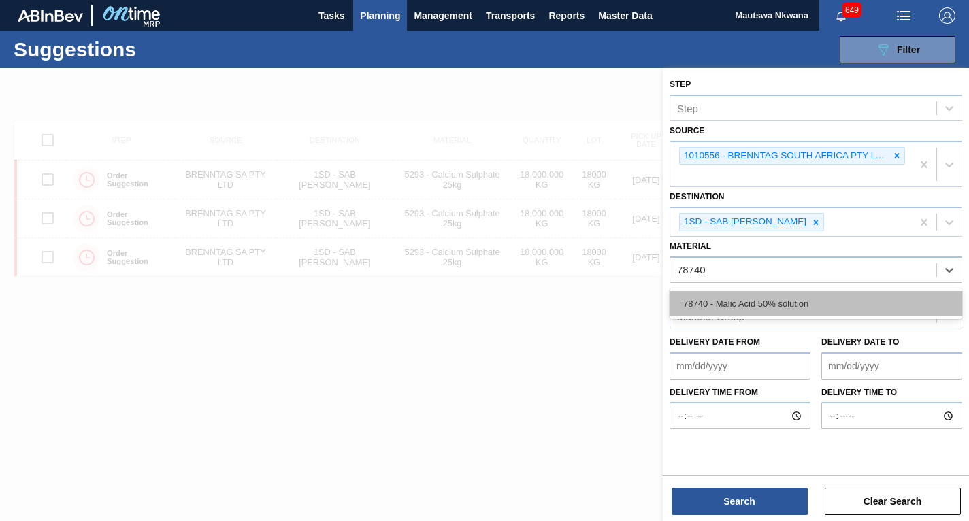
click at [756, 303] on div "78740 - Malic Acid 50% solution" at bounding box center [816, 303] width 293 height 25
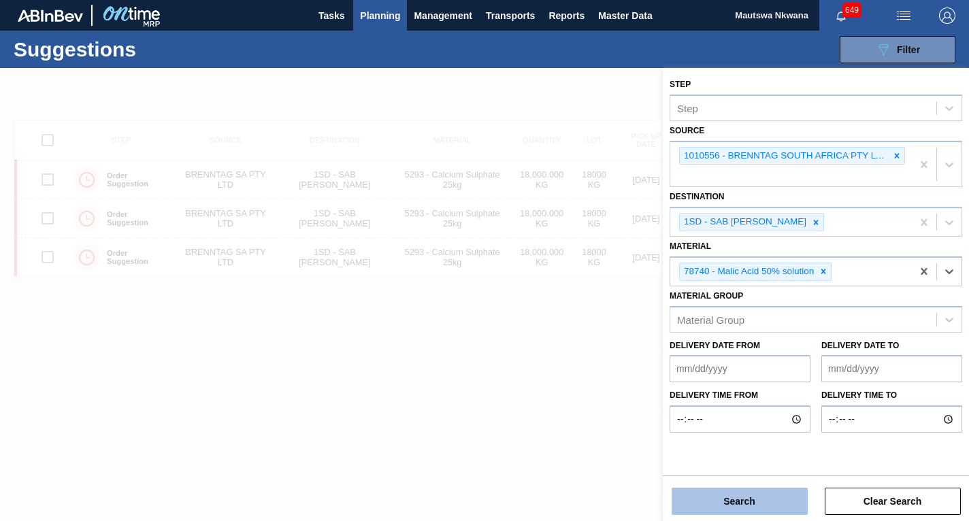
click at [748, 500] on button "Search" at bounding box center [740, 501] width 136 height 27
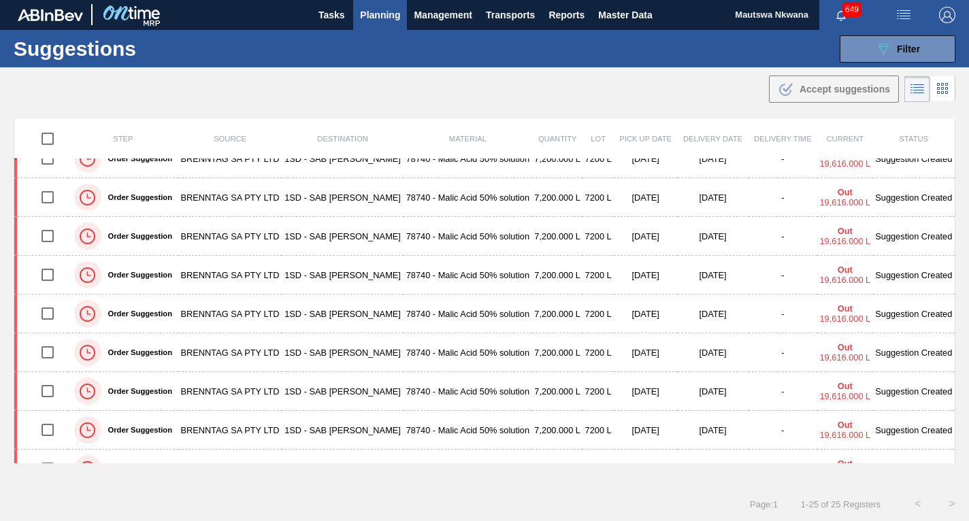
scroll to position [666, 0]
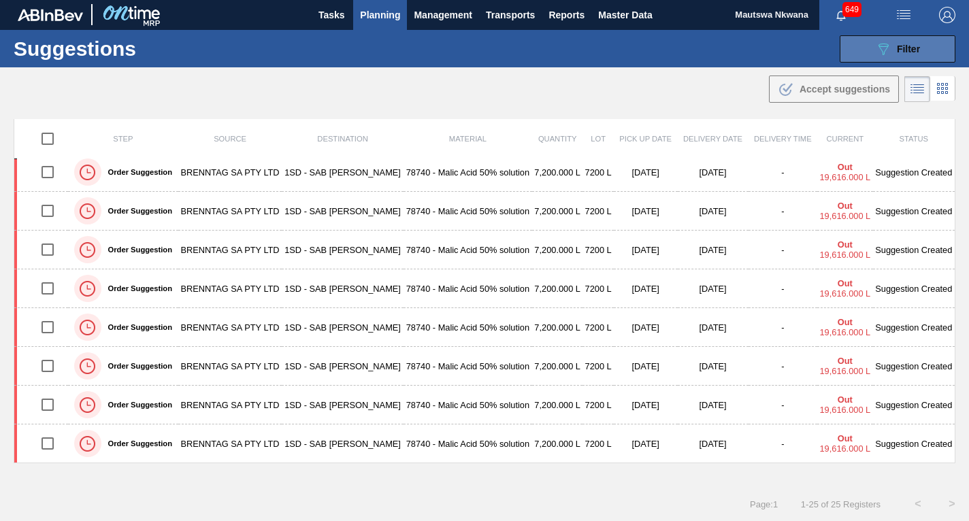
click at [903, 45] on span "Filter" at bounding box center [908, 49] width 23 height 11
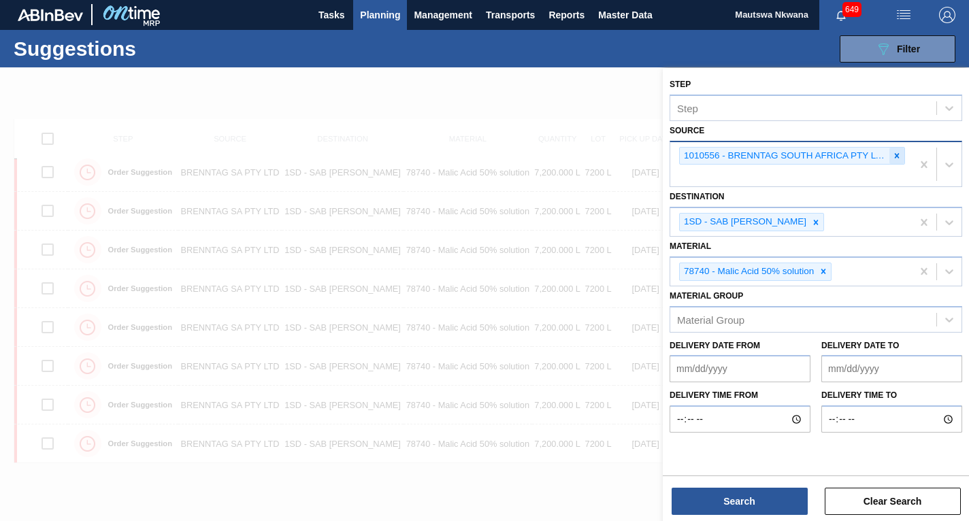
click at [899, 156] on icon at bounding box center [897, 156] width 10 height 10
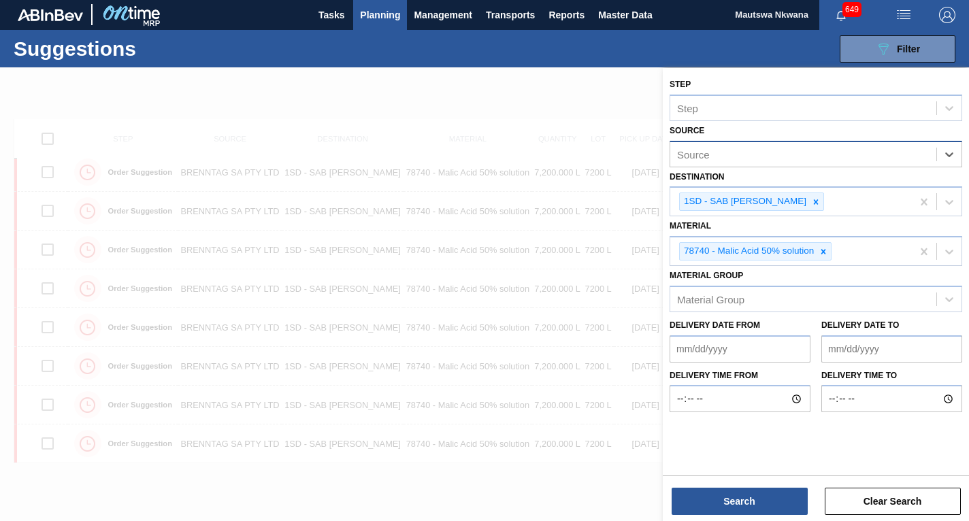
click at [800, 159] on div "Source" at bounding box center [803, 154] width 266 height 20
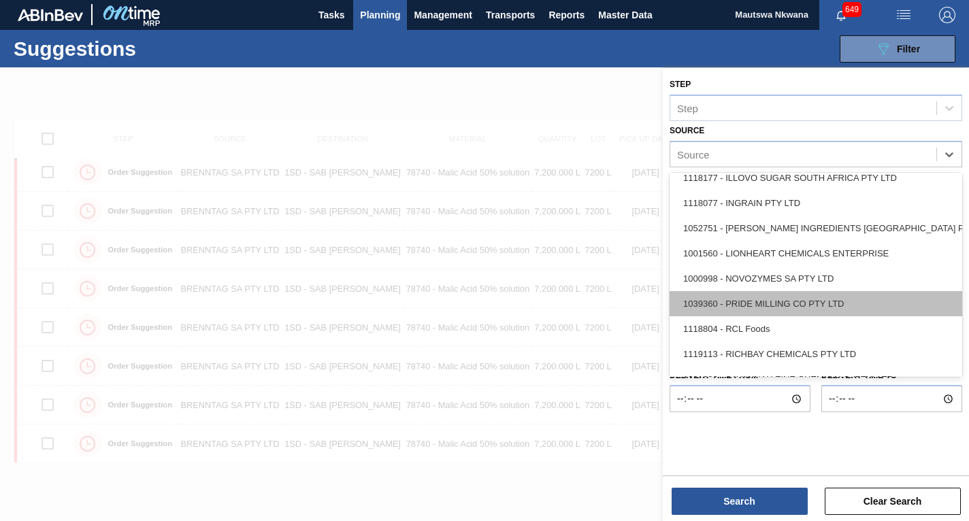
scroll to position [229, 0]
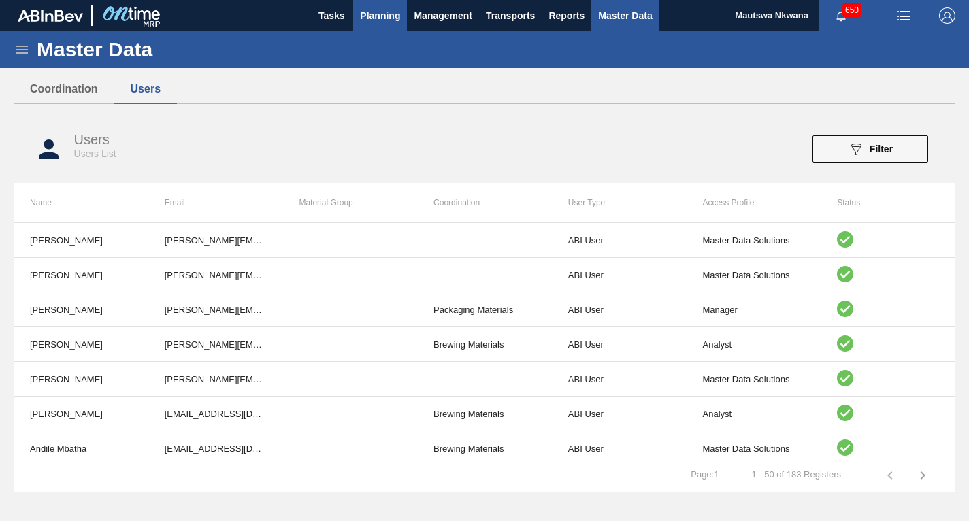
click at [365, 12] on span "Planning" at bounding box center [380, 15] width 40 height 16
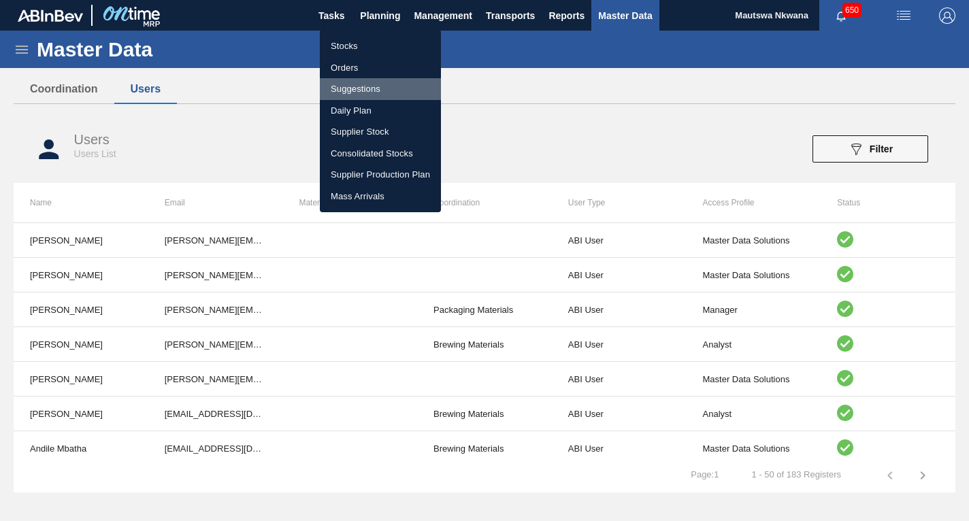
click at [347, 86] on li "Suggestions" at bounding box center [380, 89] width 121 height 22
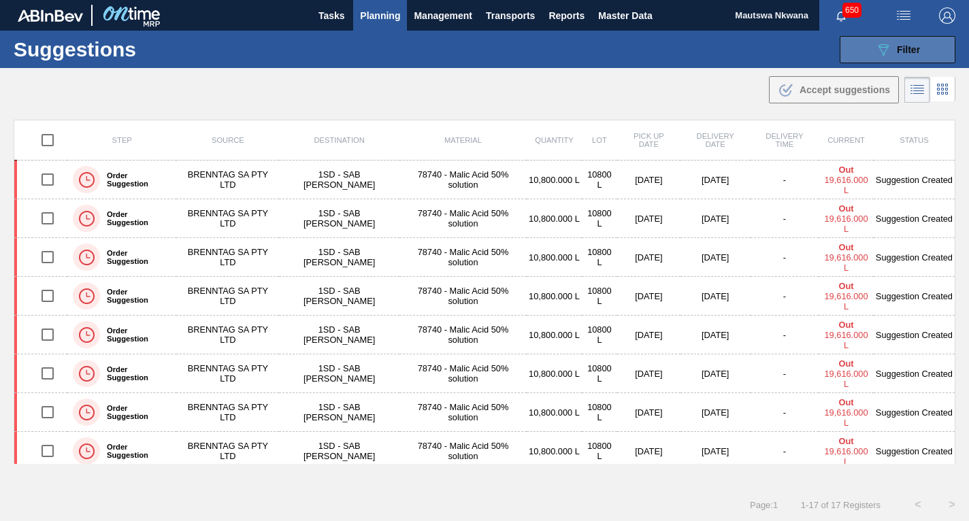
click at [901, 43] on div "089F7B8B-B2A5-4AFE-B5C0-19BA573D28AC Filter" at bounding box center [897, 50] width 45 height 16
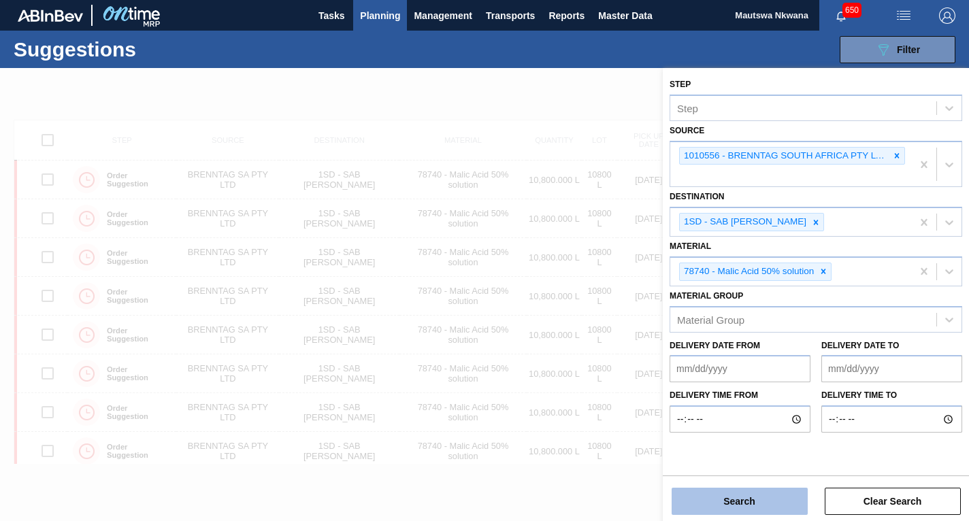
click at [754, 496] on button "Search" at bounding box center [740, 501] width 136 height 27
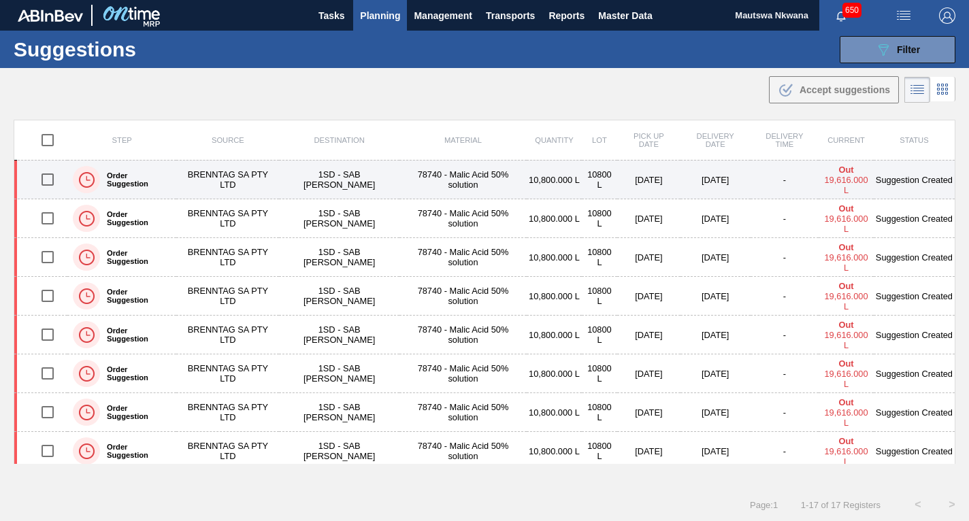
click at [48, 183] on input "checkbox" at bounding box center [47, 179] width 29 height 29
checkbox input "true"
click at [314, 176] on td "1SD - SAB [PERSON_NAME]" at bounding box center [339, 180] width 120 height 39
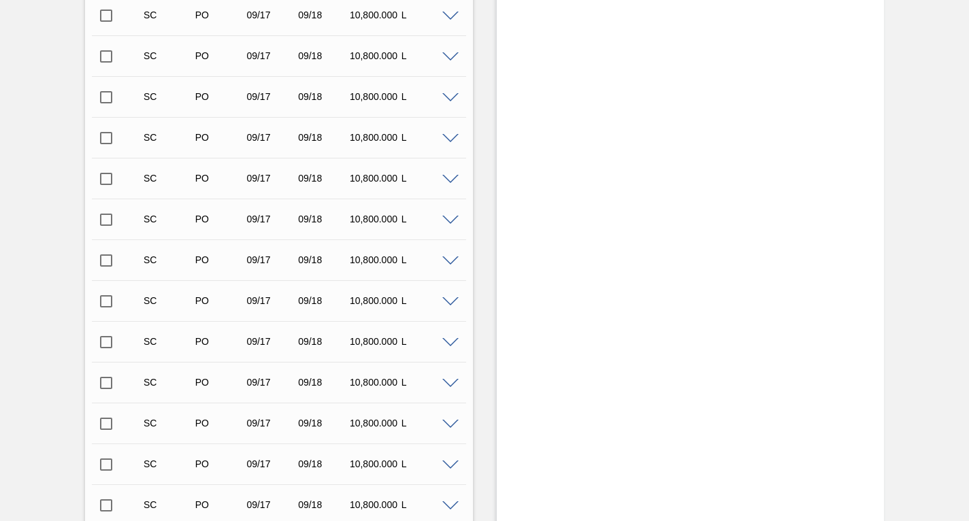
scroll to position [545, 0]
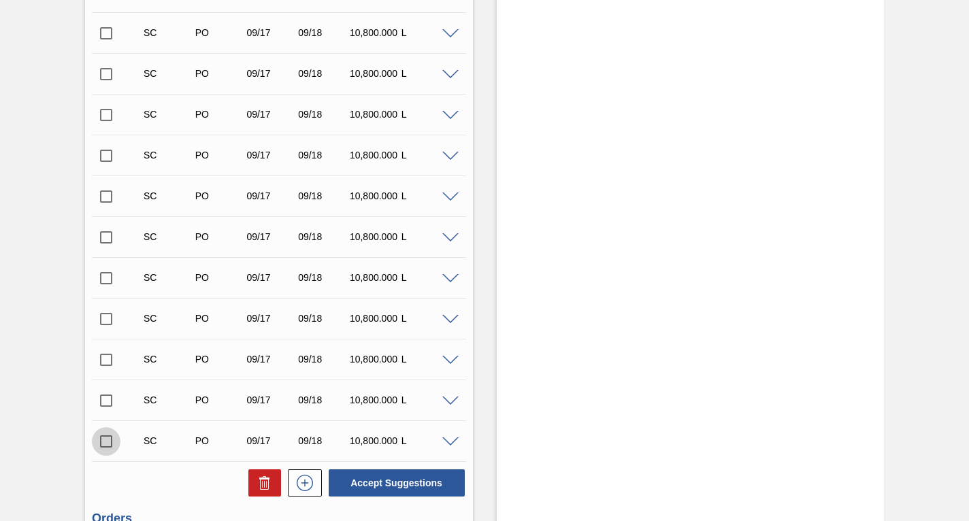
click at [108, 444] on input "checkbox" at bounding box center [106, 441] width 29 height 29
click at [448, 442] on span at bounding box center [450, 443] width 16 height 10
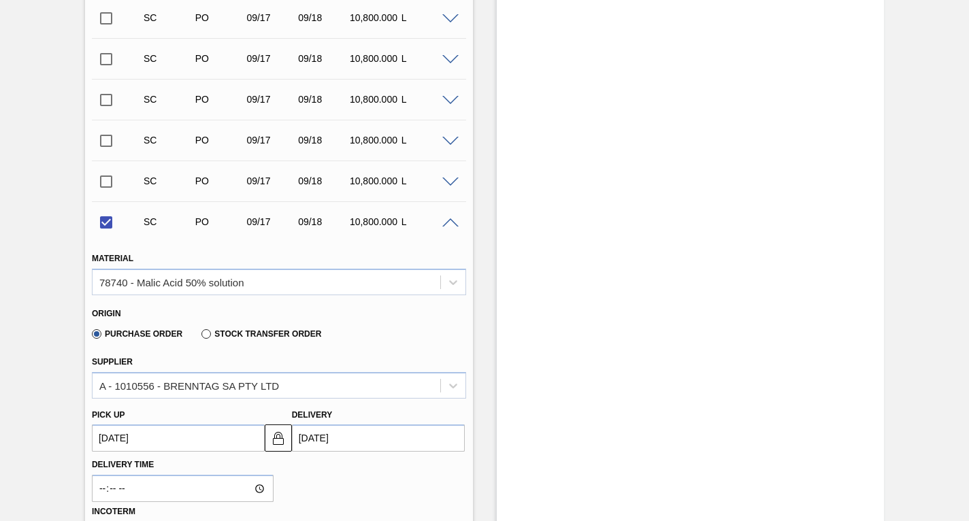
scroll to position [885, 0]
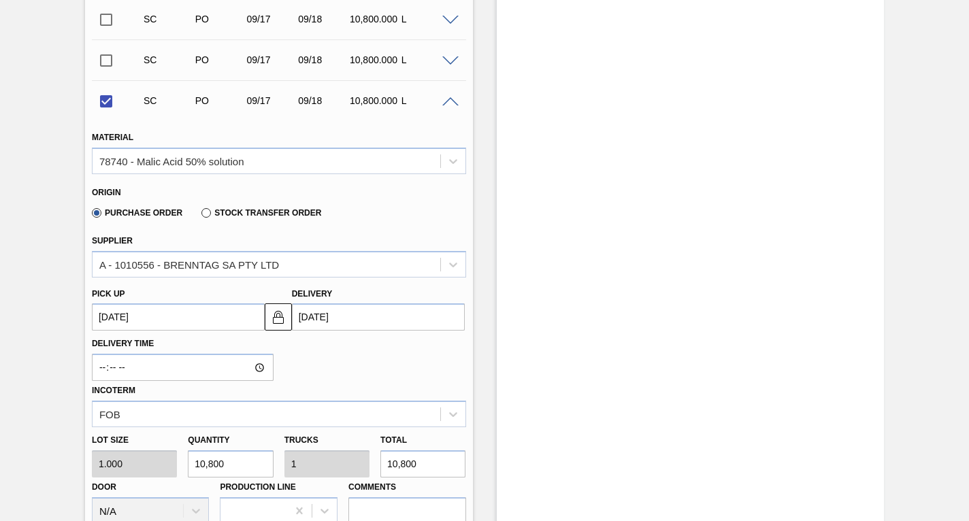
click at [161, 317] on up3247878876 "[DATE]" at bounding box center [178, 317] width 173 height 27
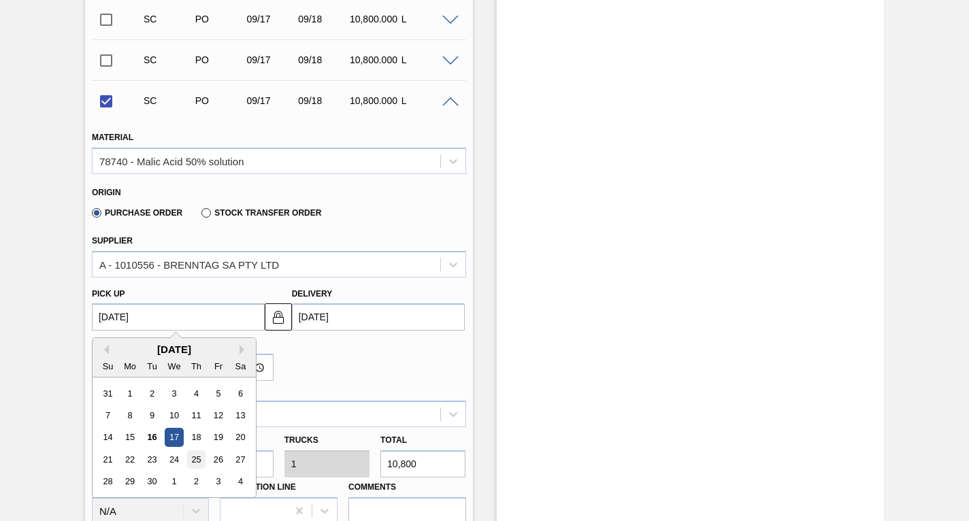
click at [199, 459] on div "25" at bounding box center [196, 460] width 18 height 18
checkbox input "false"
type up3247878876 "[DATE]"
type input "[DATE]"
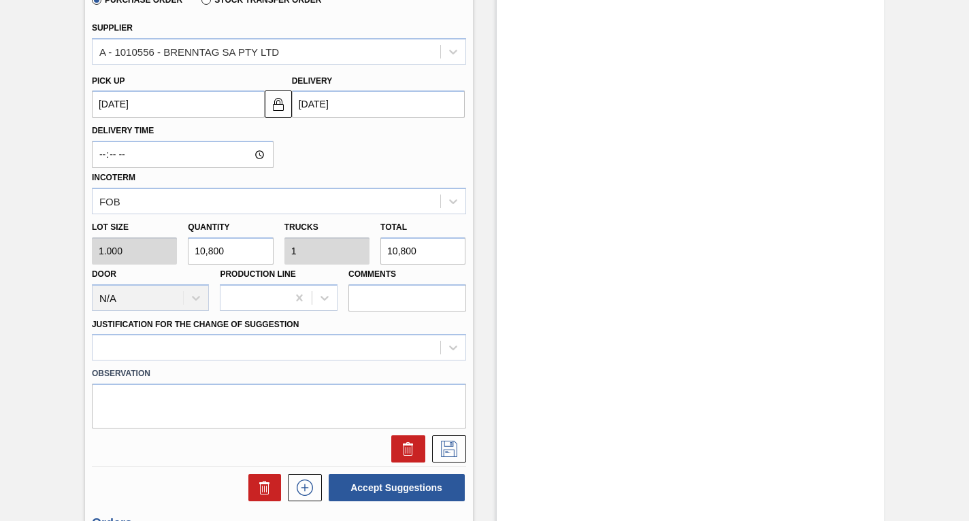
scroll to position [1157, 0]
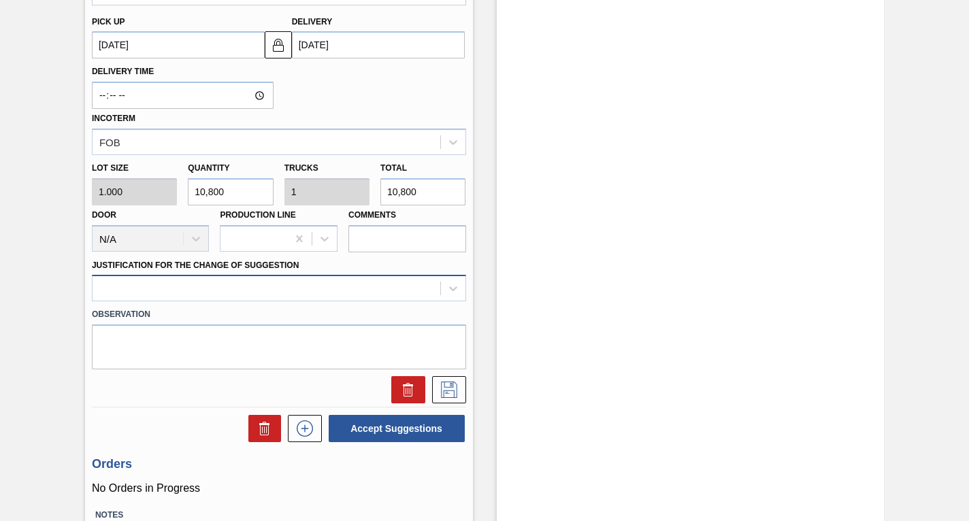
click at [225, 289] on div at bounding box center [267, 289] width 348 height 20
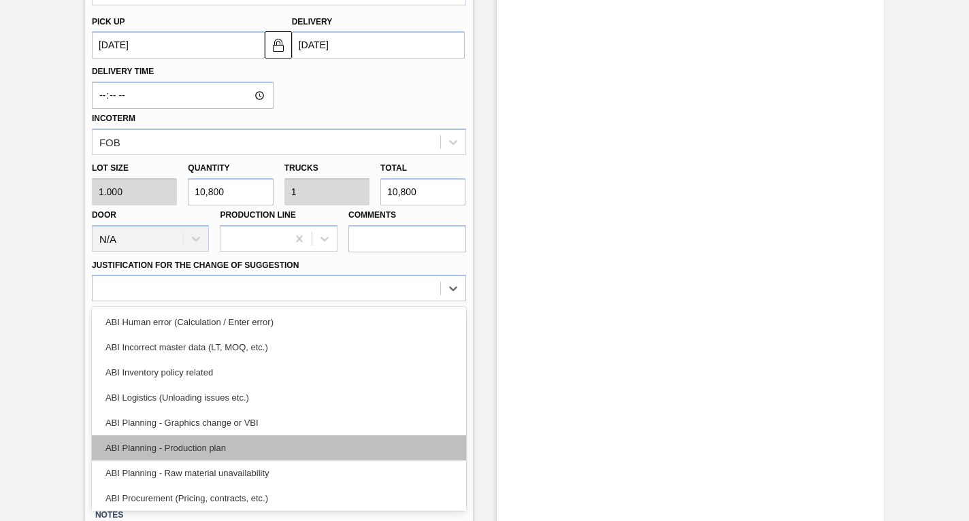
click at [173, 443] on div "ABI Planning - Production plan" at bounding box center [279, 448] width 374 height 25
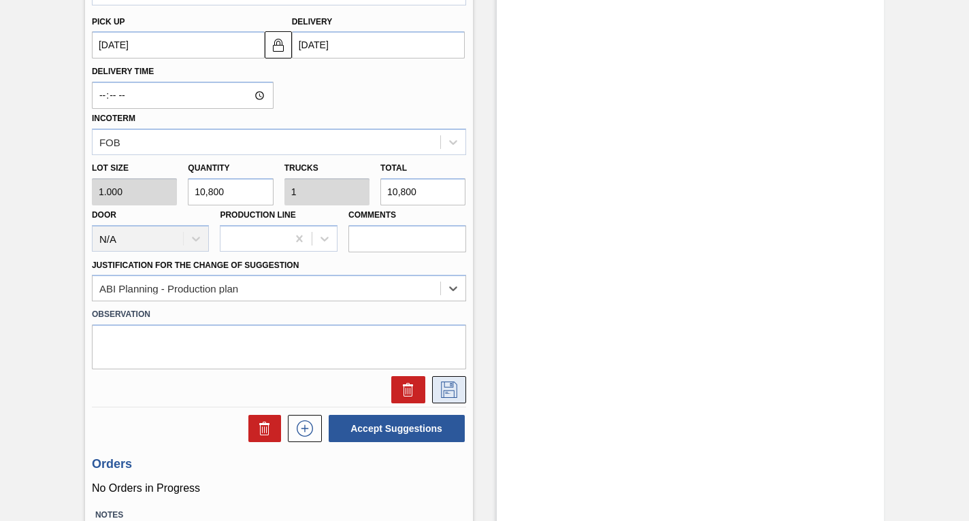
click at [447, 393] on icon at bounding box center [448, 388] width 7 height 11
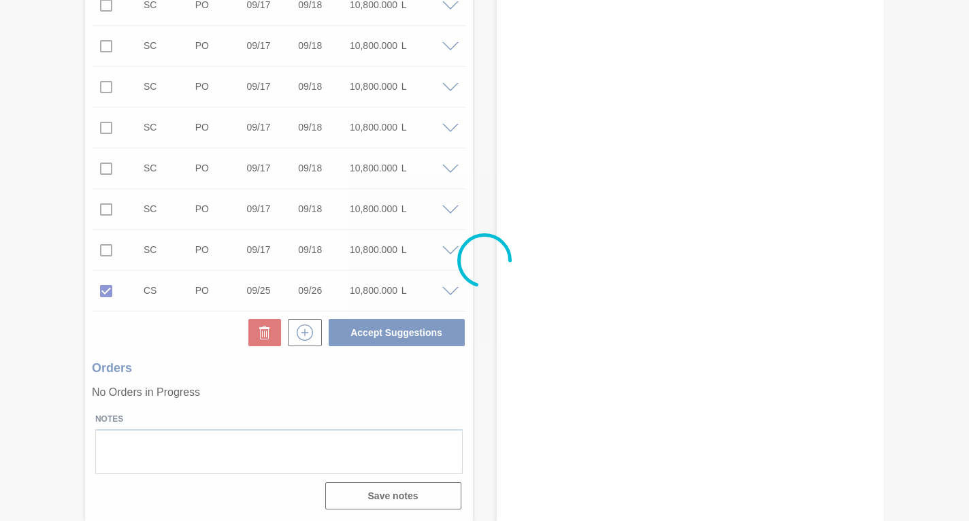
scroll to position [695, 0]
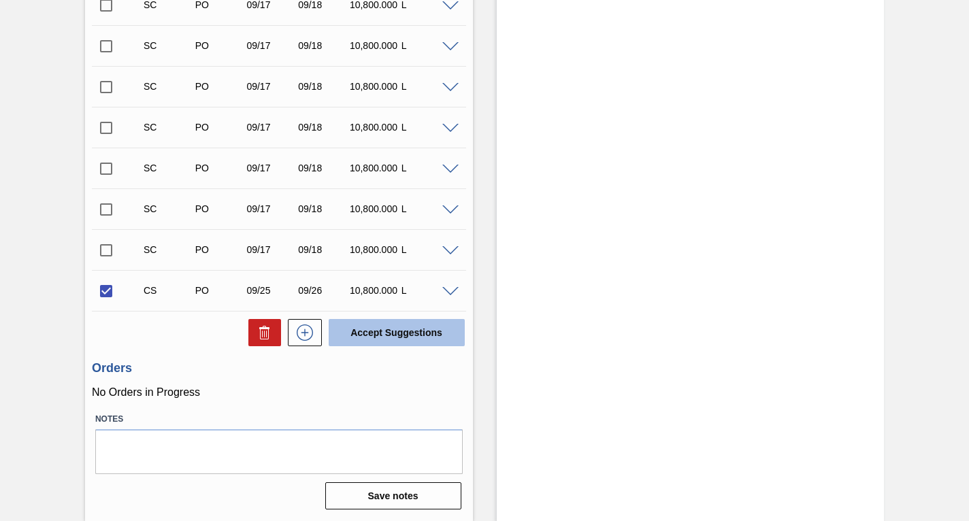
click at [398, 329] on button "Accept Suggestions" at bounding box center [397, 332] width 136 height 27
checkbox input "false"
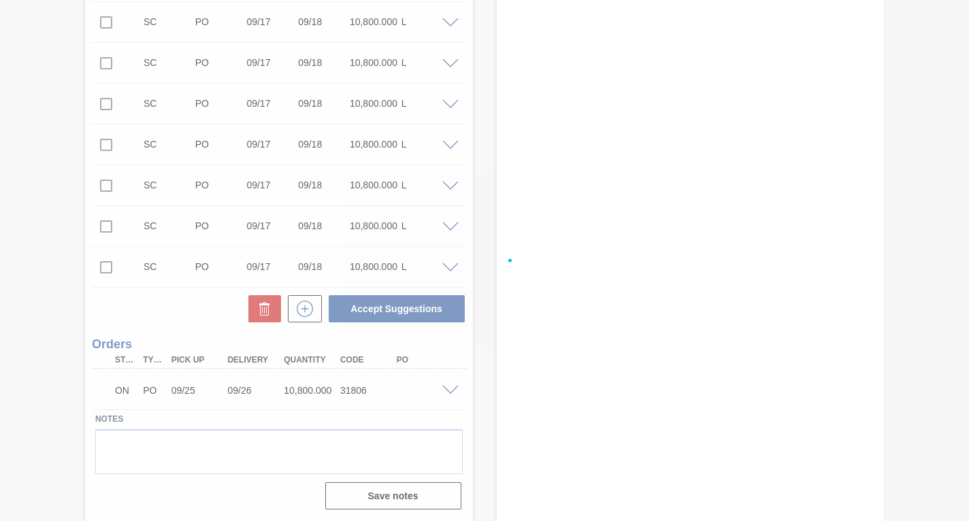
scroll to position [678, 0]
